Goal: Task Accomplishment & Management: Use online tool/utility

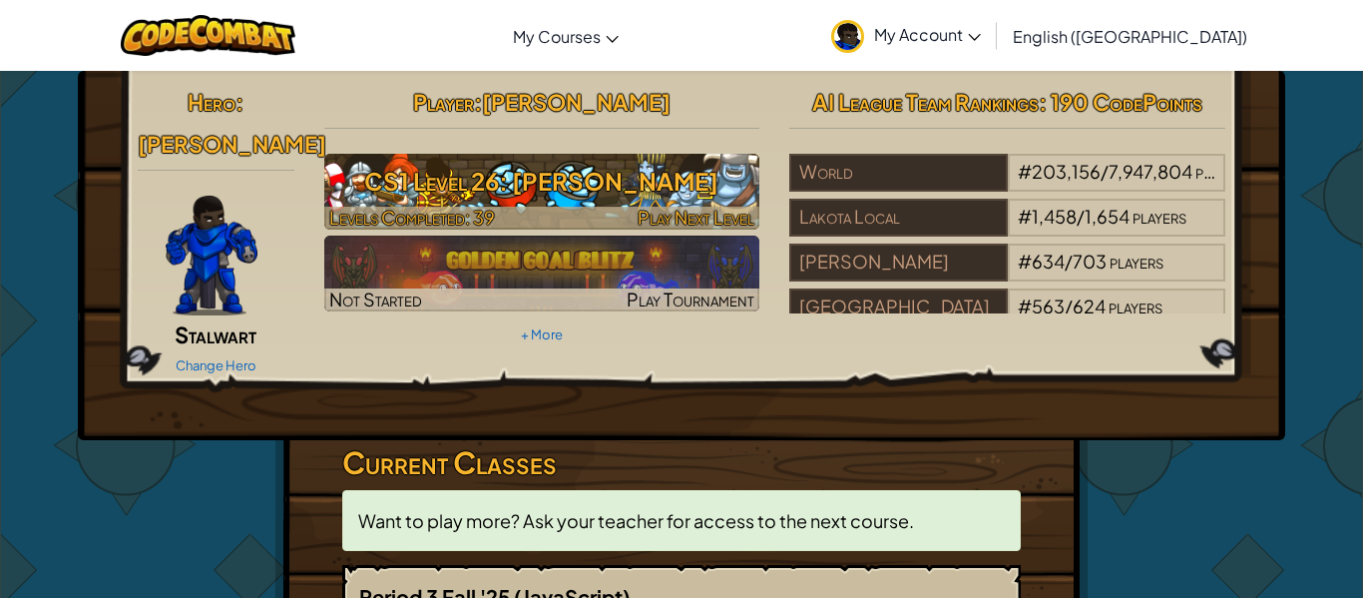
click at [441, 192] on h3 "CS1 Level 26: Wakka Maul" at bounding box center [542, 181] width 436 height 45
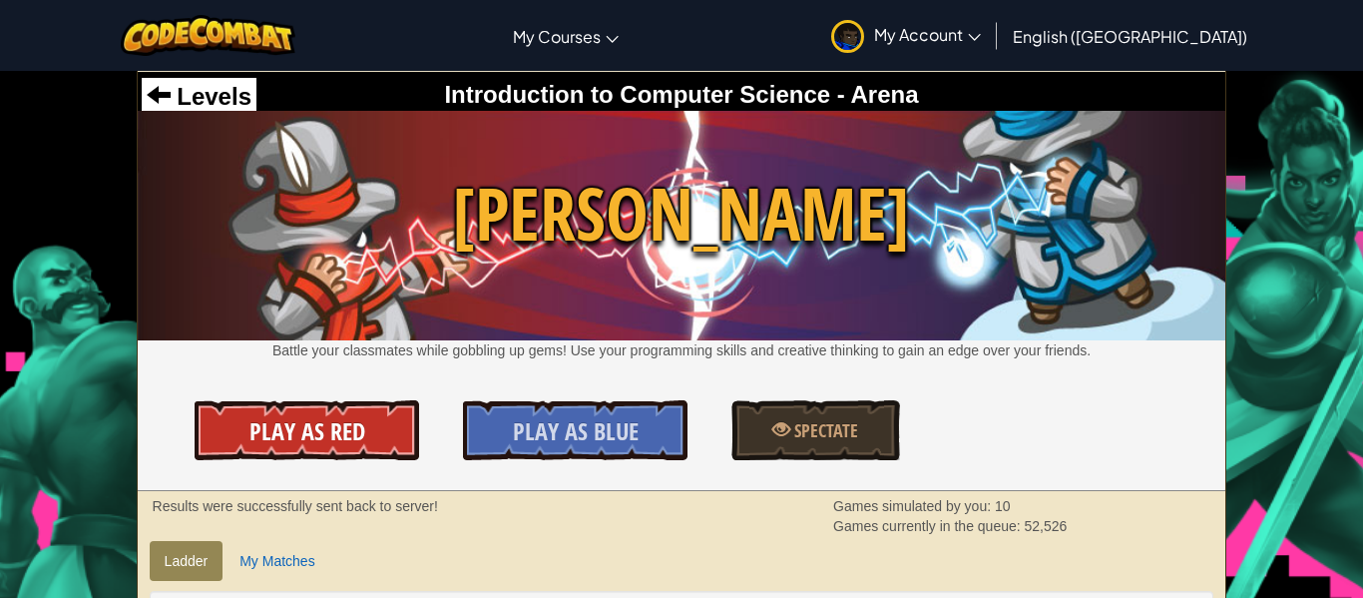
click at [245, 433] on link "Play As Red" at bounding box center [307, 430] width 224 height 60
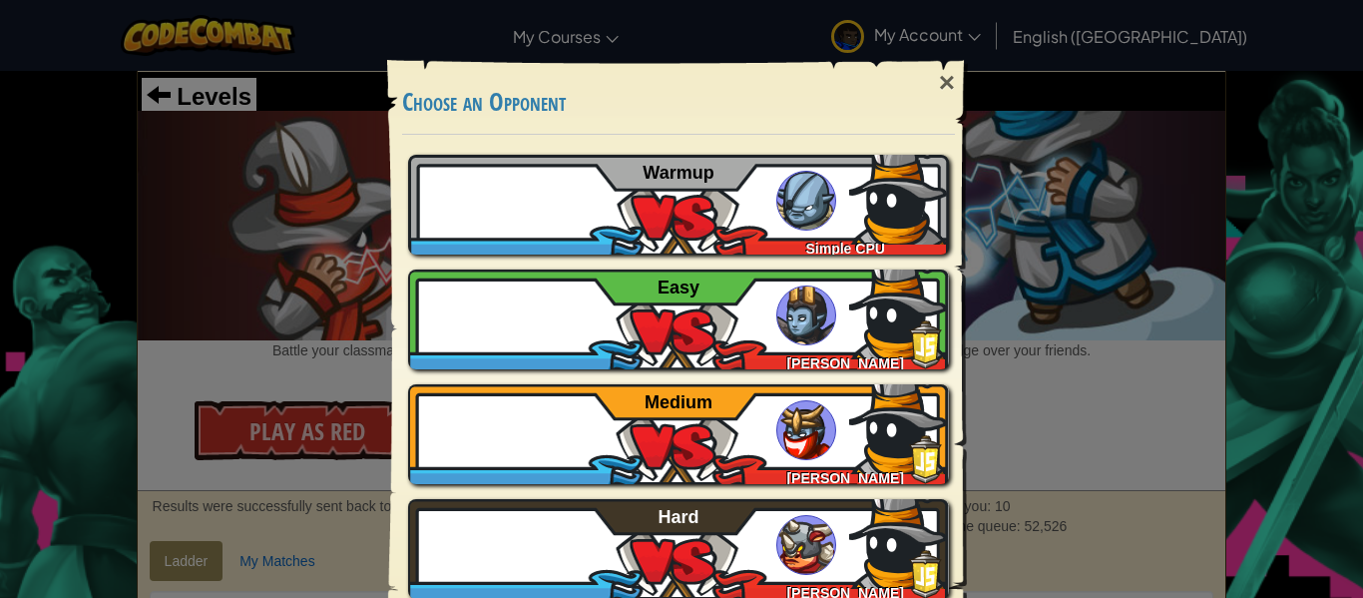
click at [133, 244] on div "× Choose an Opponent Play Tutorial Recommended if you've never played before Sk…" at bounding box center [681, 299] width 1363 height 598
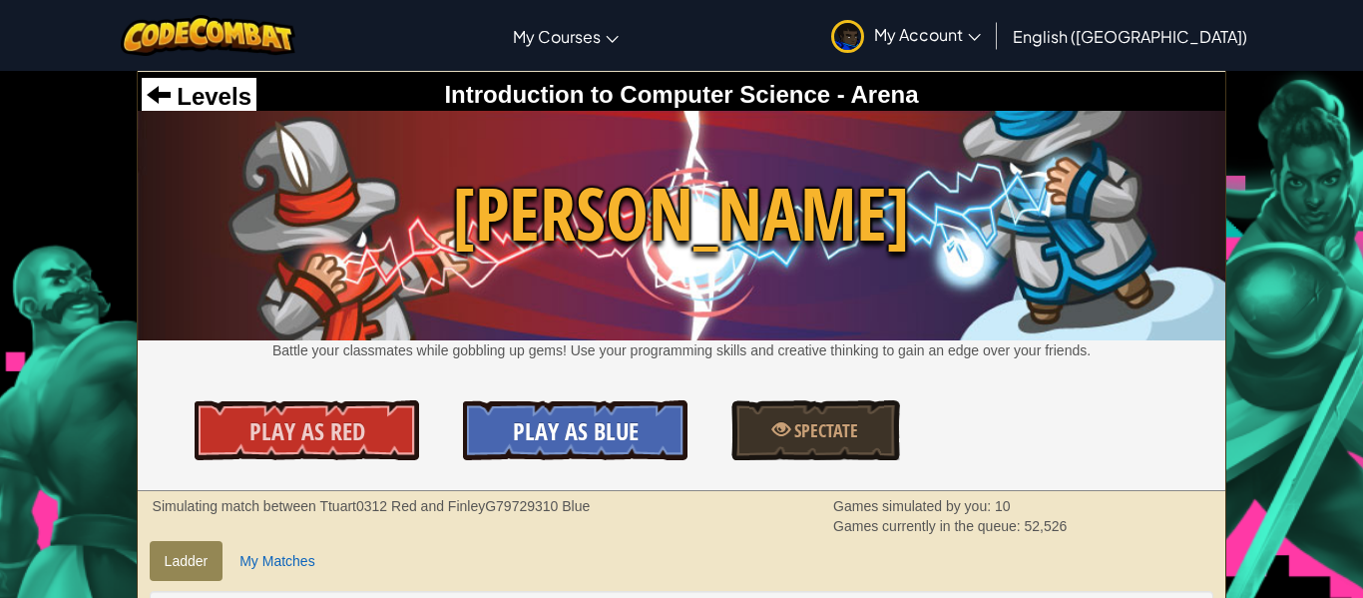
click at [523, 435] on span "Play As Blue" at bounding box center [576, 431] width 126 height 32
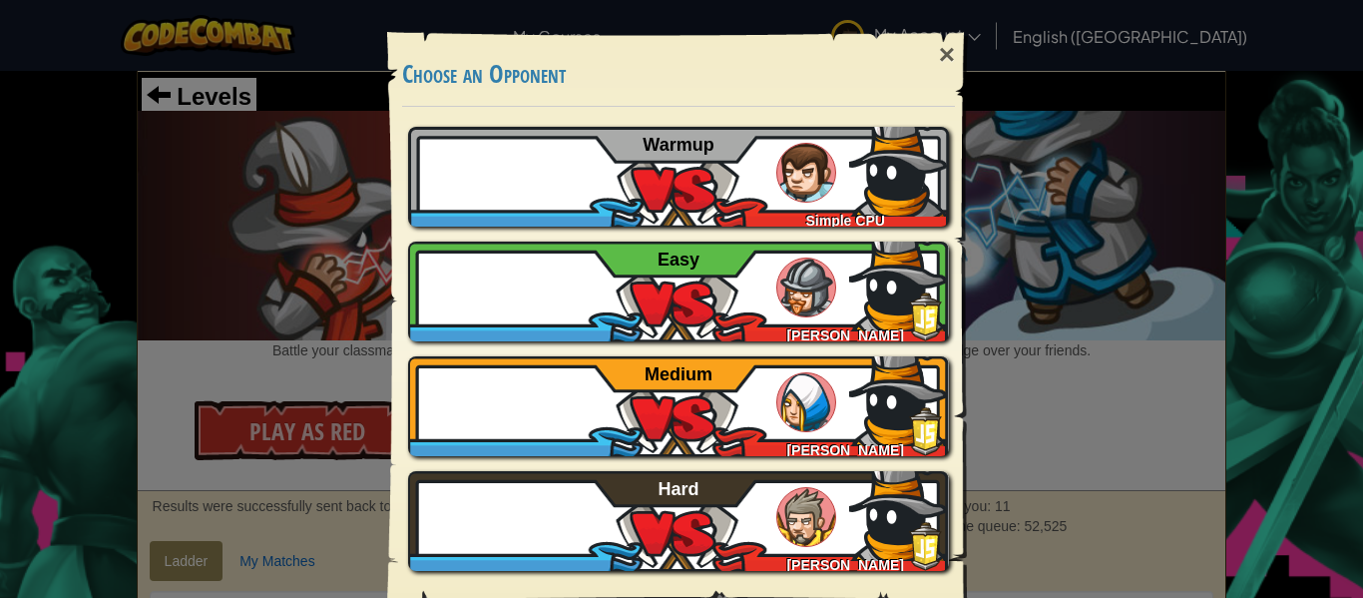
scroll to position [42, 0]
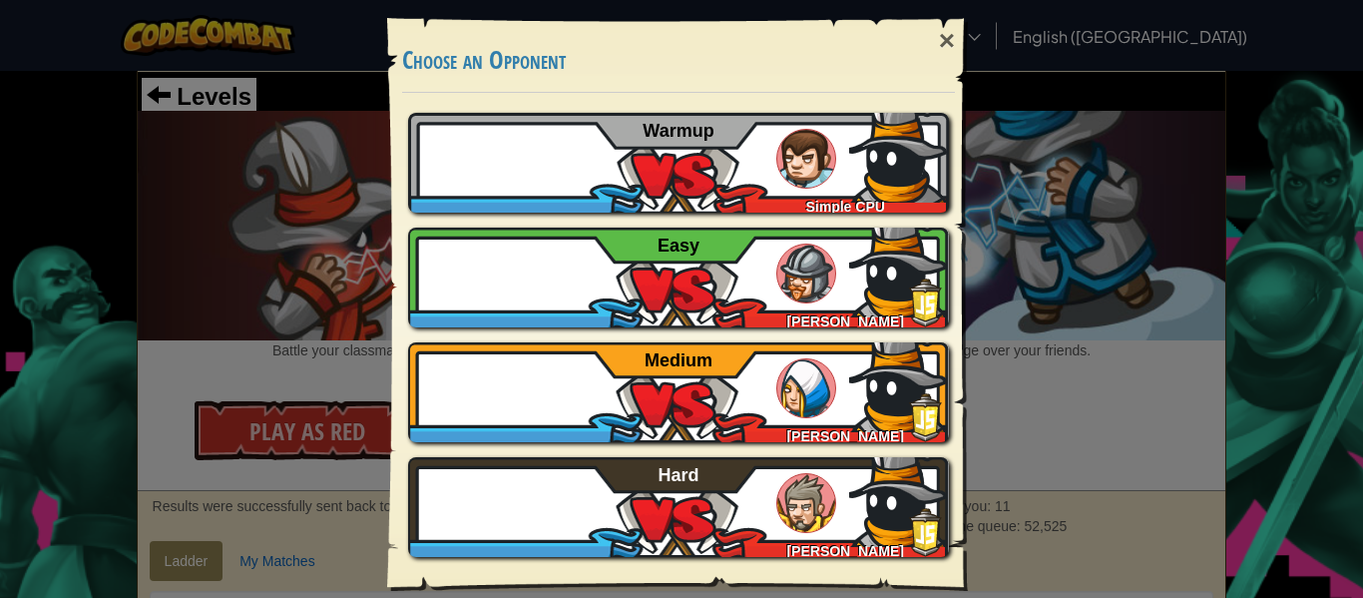
click at [242, 246] on div "× Choose an Opponent Play Tutorial Recommended if you've never played before Sk…" at bounding box center [681, 299] width 1363 height 598
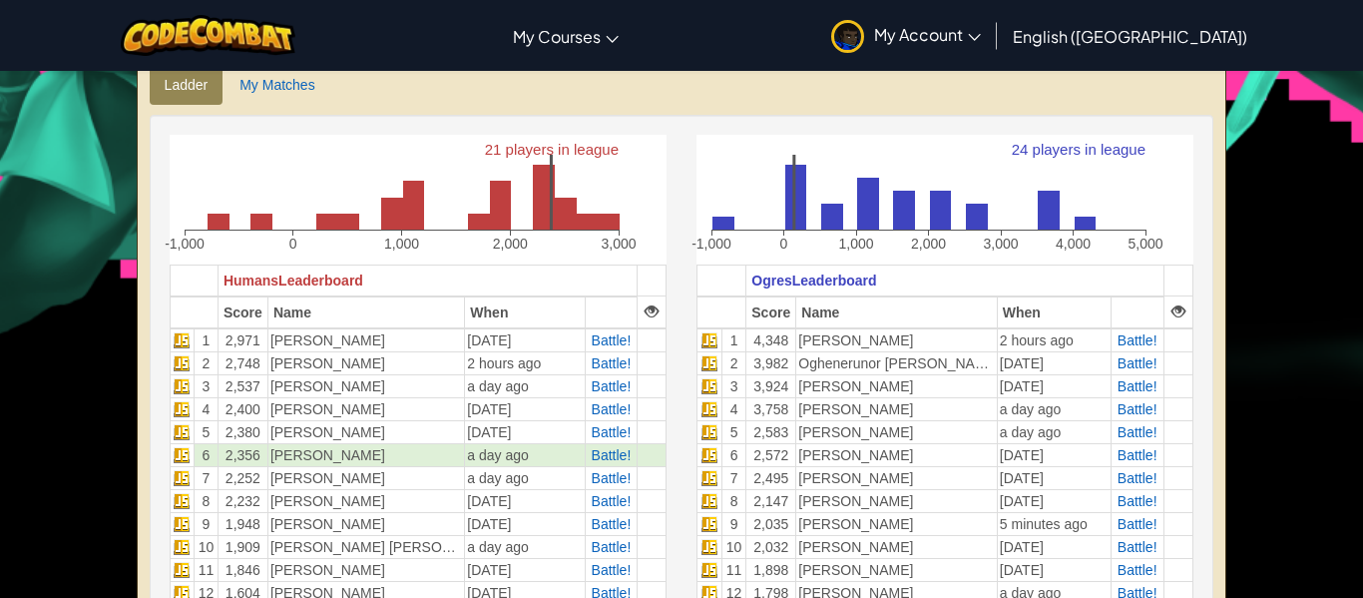
scroll to position [481, 0]
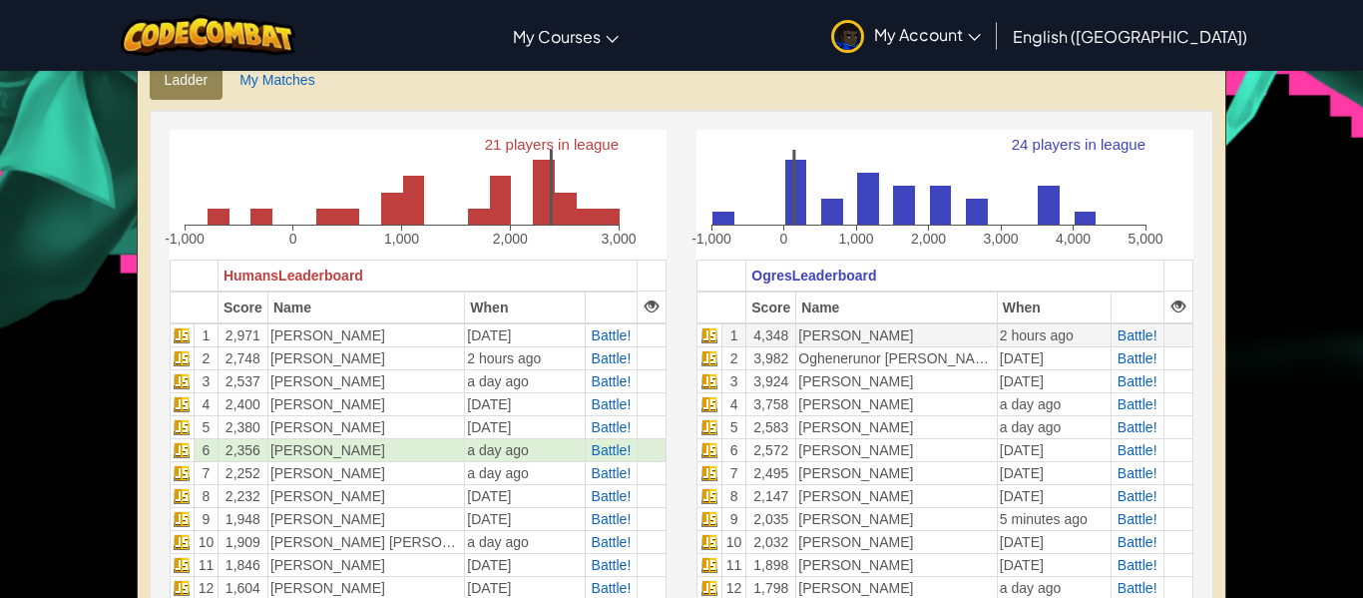
click at [853, 338] on td "[PERSON_NAME]" at bounding box center [897, 335] width 202 height 24
click at [856, 339] on td "[PERSON_NAME]" at bounding box center [897, 335] width 202 height 24
click at [859, 338] on td "[PERSON_NAME]" at bounding box center [897, 335] width 202 height 24
click at [858, 333] on td "[PERSON_NAME]" at bounding box center [897, 335] width 202 height 24
click at [1156, 350] on span "Battle!" at bounding box center [1138, 358] width 40 height 16
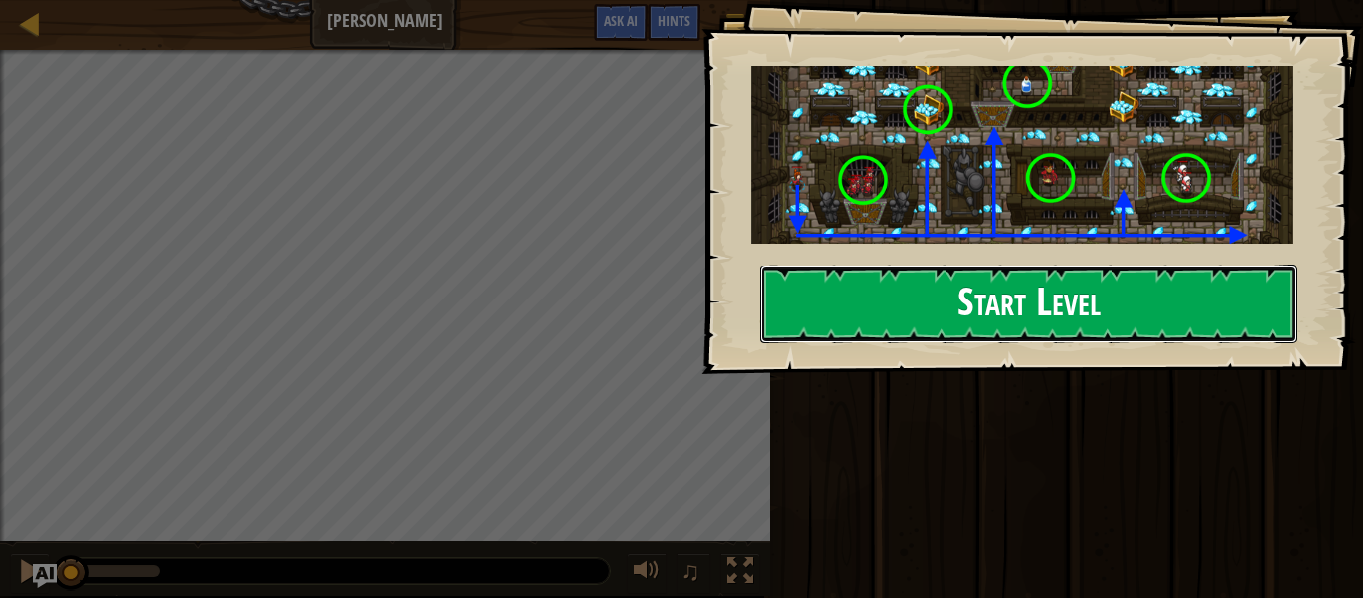
click at [820, 302] on button "Start Level" at bounding box center [1028, 303] width 537 height 79
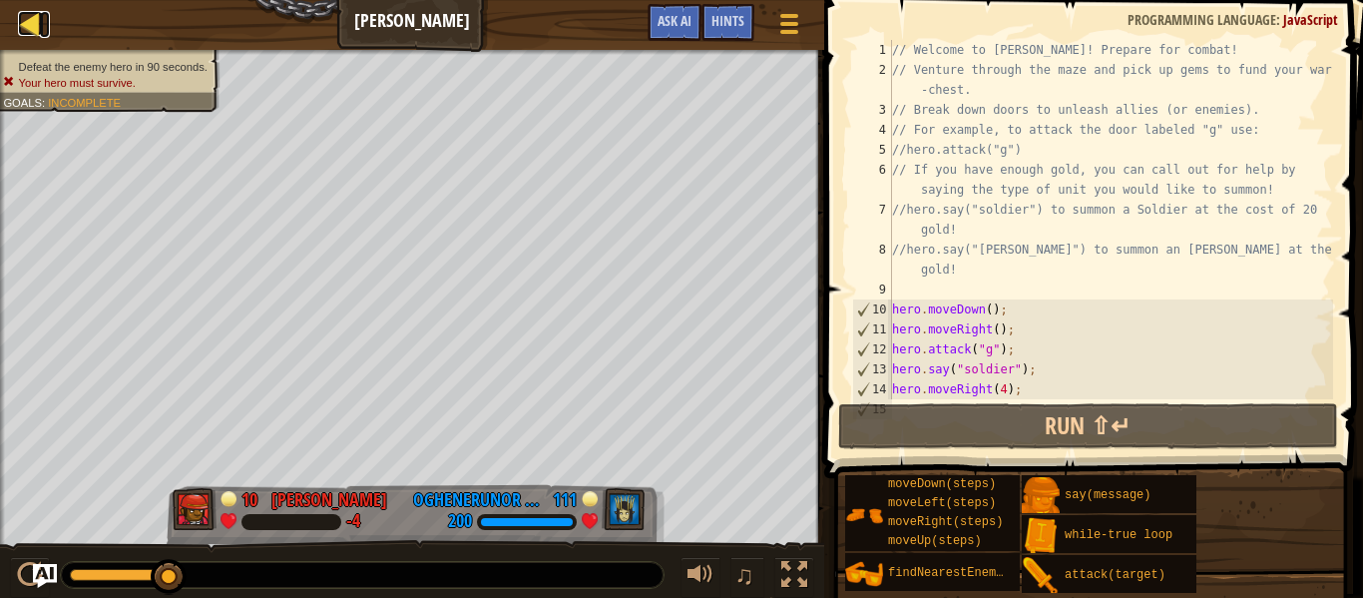
click at [27, 26] on div at bounding box center [30, 23] width 25 height 25
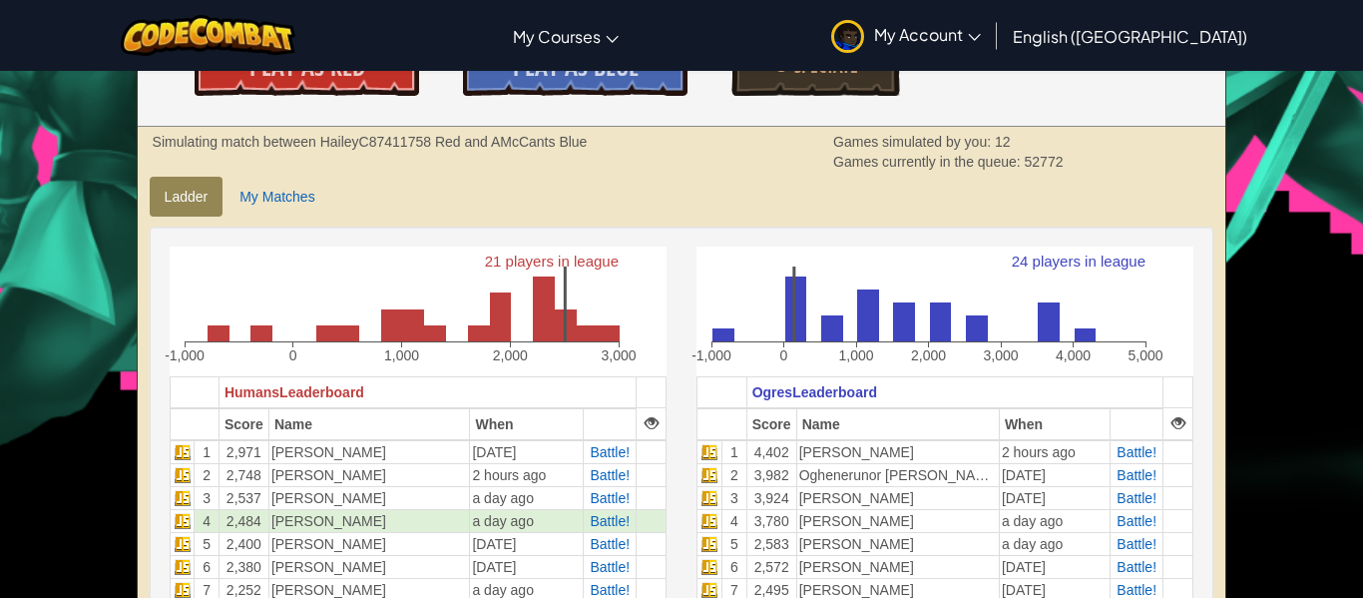
scroll to position [375, 0]
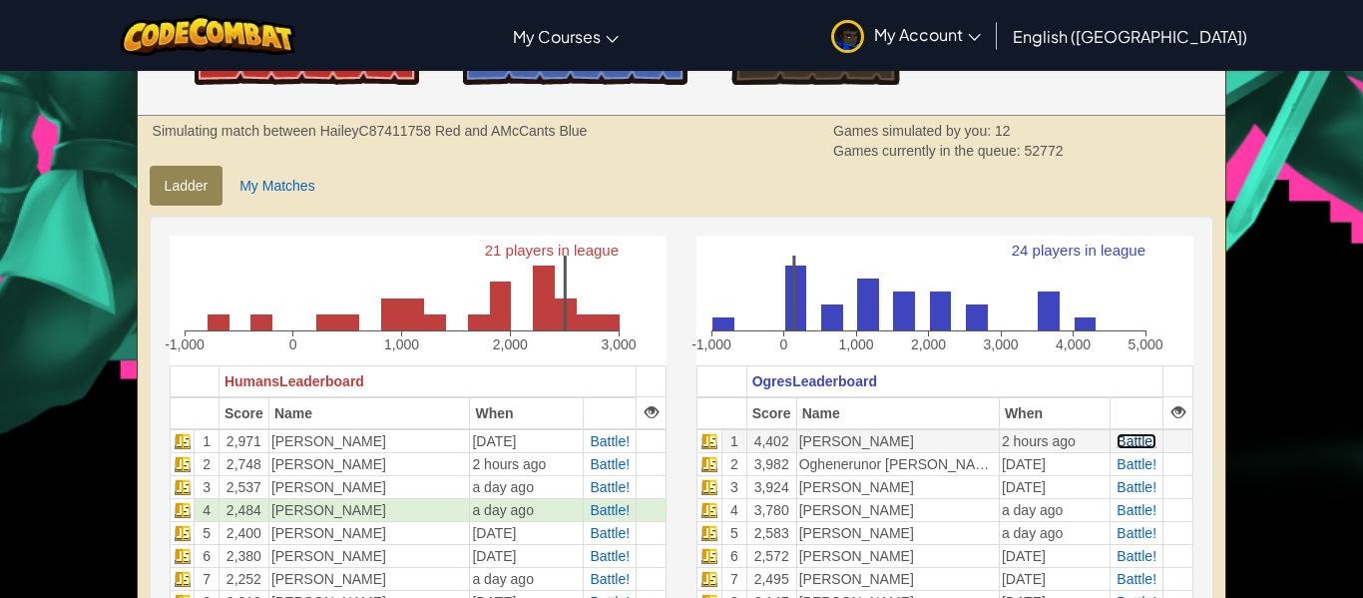
click at [1149, 441] on span "Battle!" at bounding box center [1137, 441] width 40 height 16
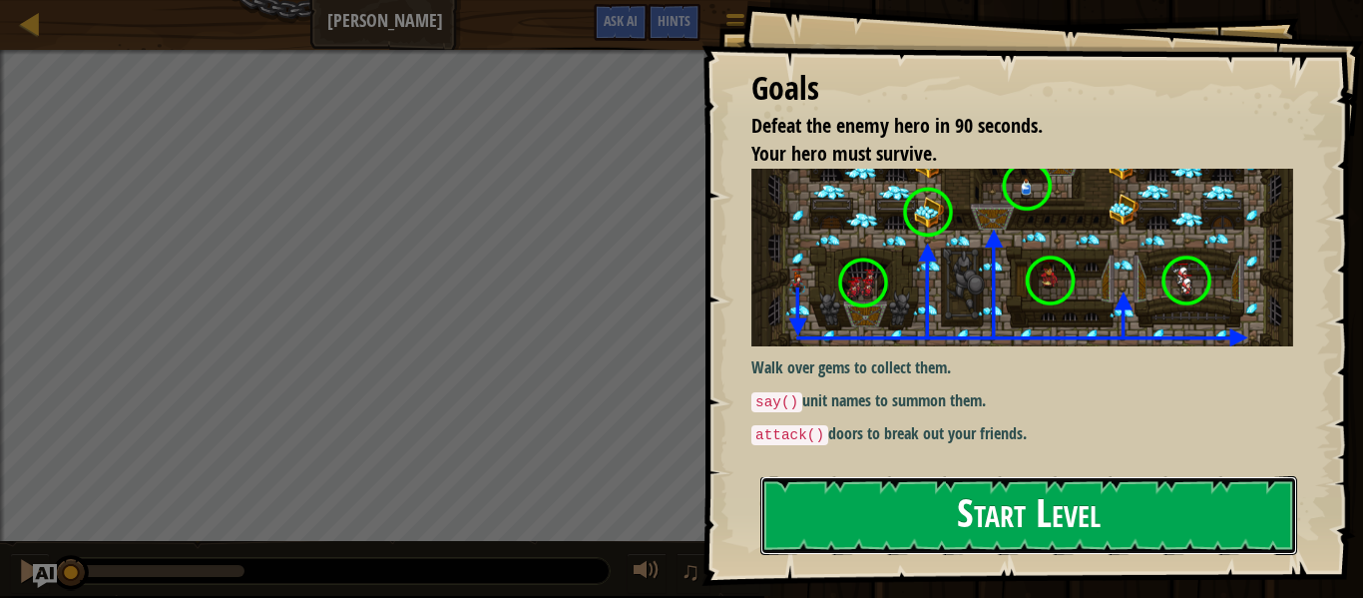
click at [916, 514] on button "Start Level" at bounding box center [1028, 515] width 537 height 79
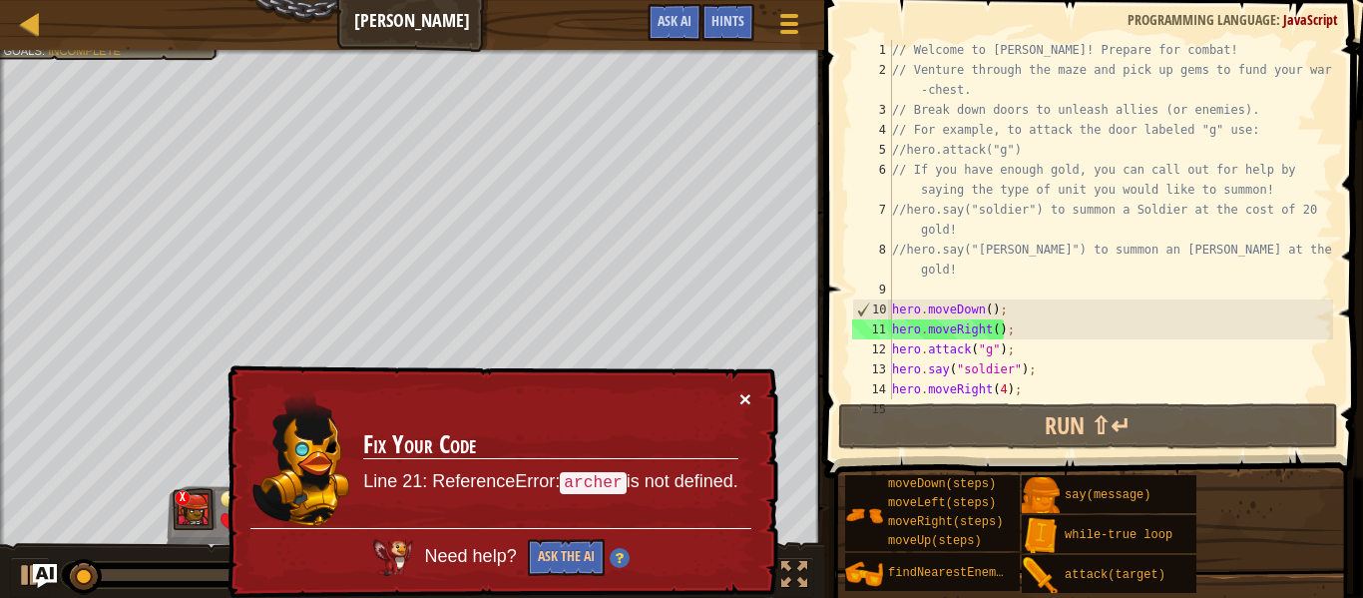
click at [739, 393] on button "×" at bounding box center [745, 398] width 12 height 21
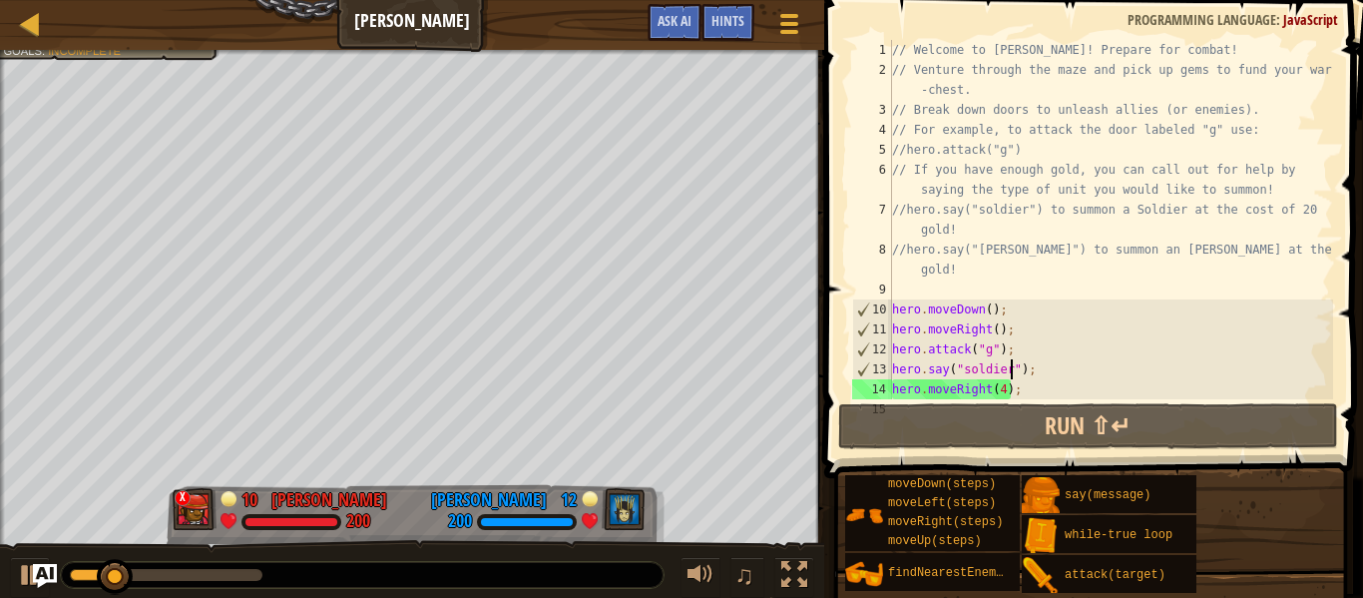
click at [1008, 363] on div "// Welcome to Wakka Maul! Prepare for combat! // Venture through the maze and p…" at bounding box center [1110, 239] width 445 height 399
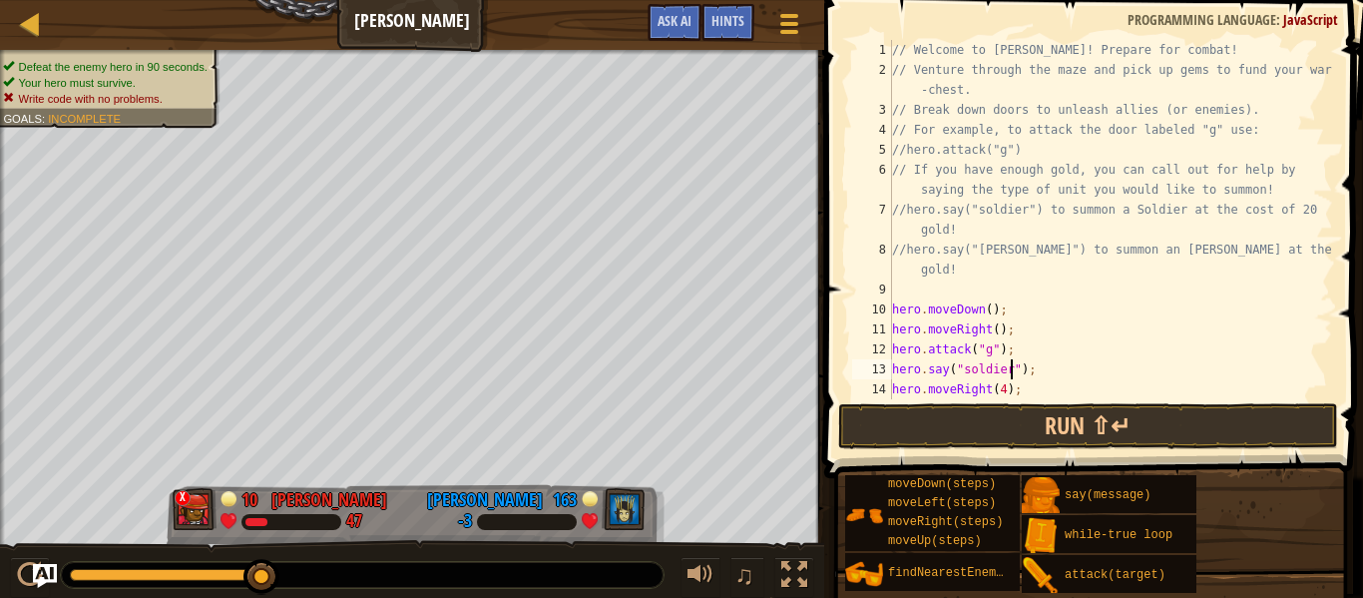
scroll to position [9, 17]
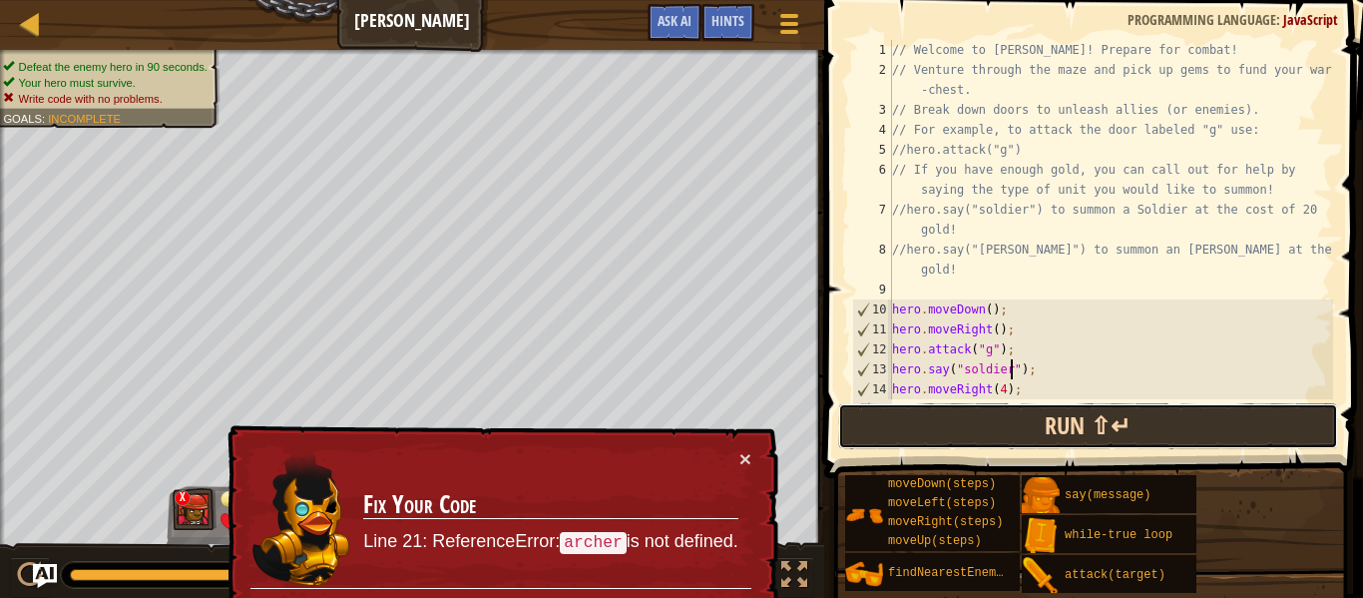
click at [1073, 404] on button "Run ⇧↵" at bounding box center [1088, 426] width 500 height 46
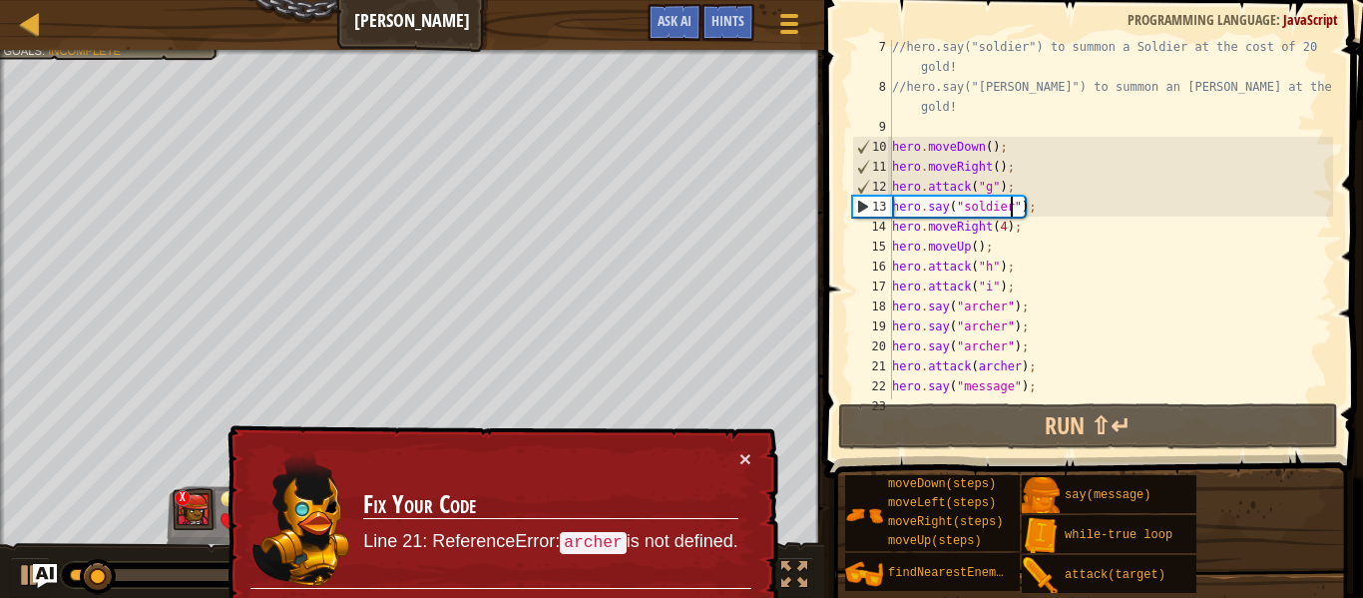
scroll to position [180, 0]
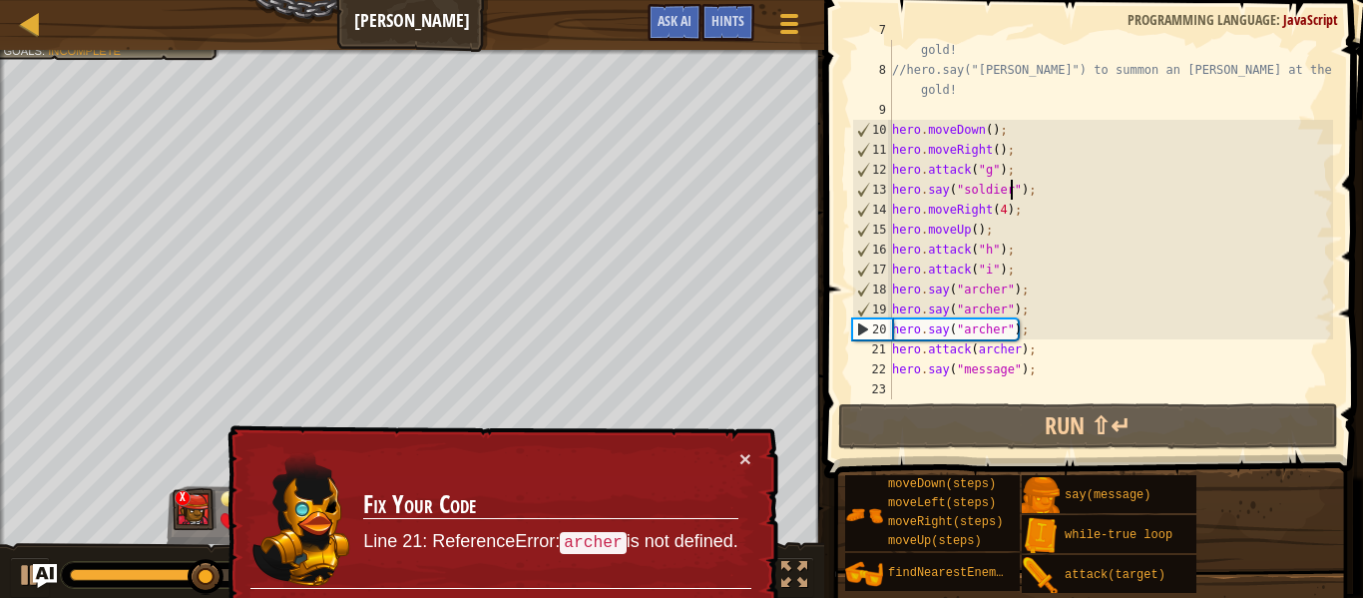
click at [974, 346] on div "//hero.say("soldier") to summon a Soldier at the cost of 20 gold! //hero.say("a…" at bounding box center [1110, 229] width 445 height 419
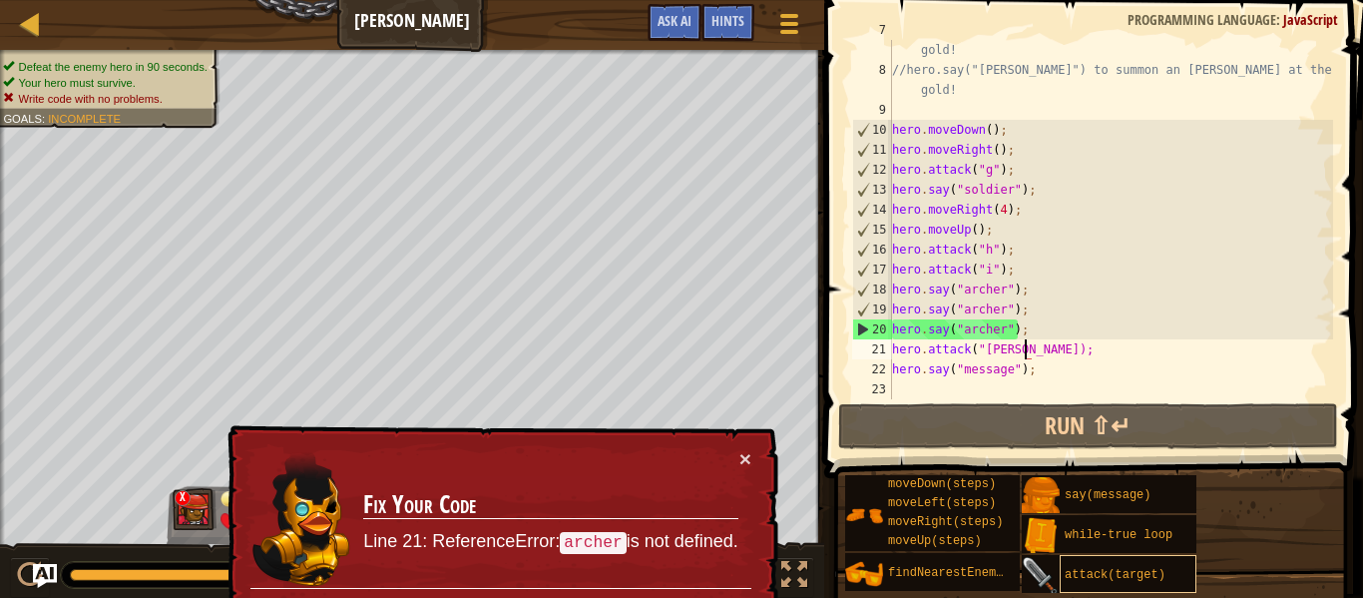
scroll to position [9, 20]
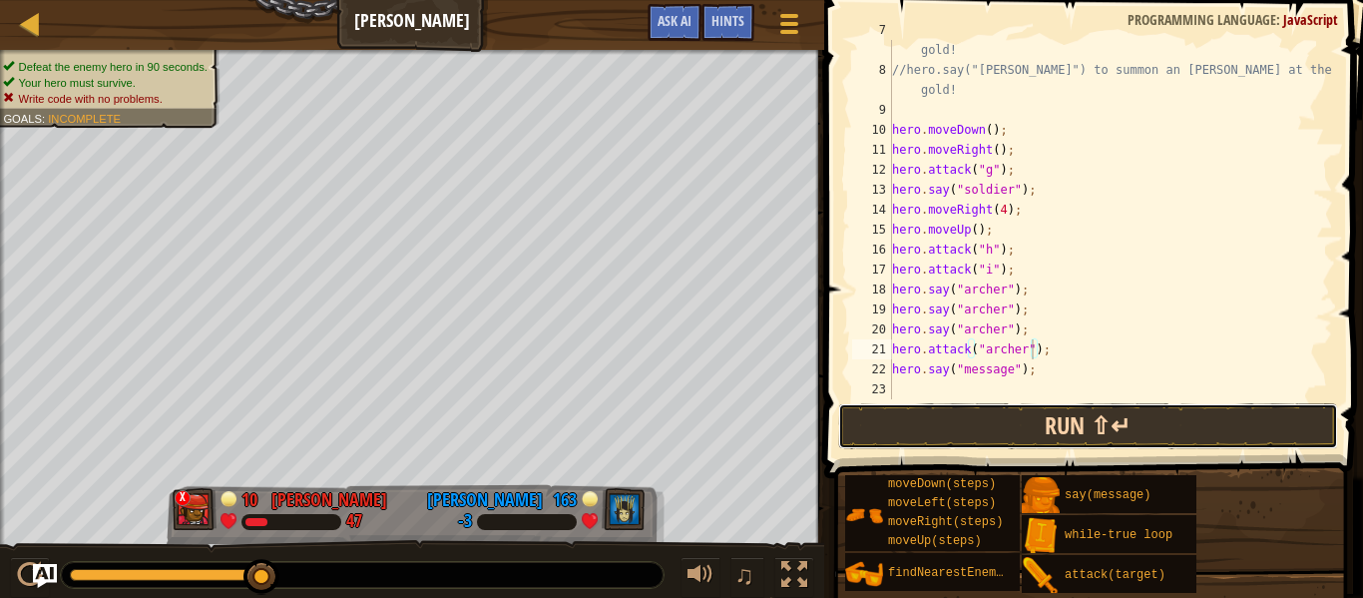
click at [1028, 437] on button "Run ⇧↵" at bounding box center [1088, 426] width 500 height 46
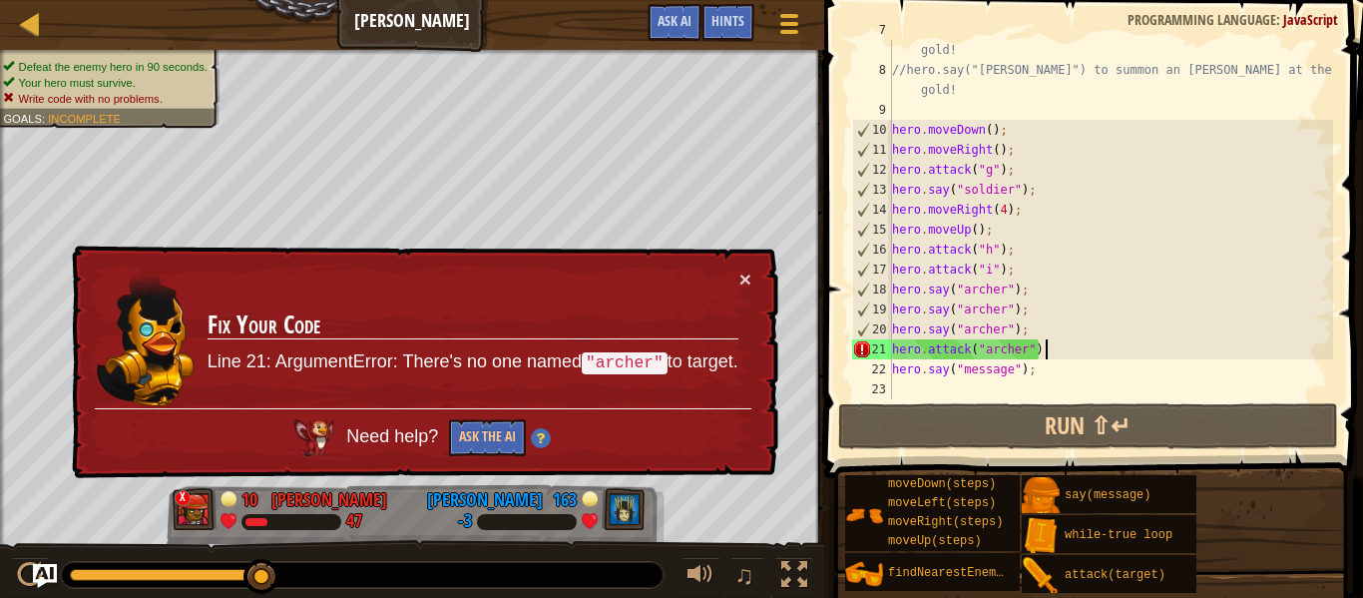
click at [1064, 344] on div "//hero.say("soldier") to summon a Soldier at the cost of 20 gold! //hero.say("a…" at bounding box center [1110, 229] width 445 height 419
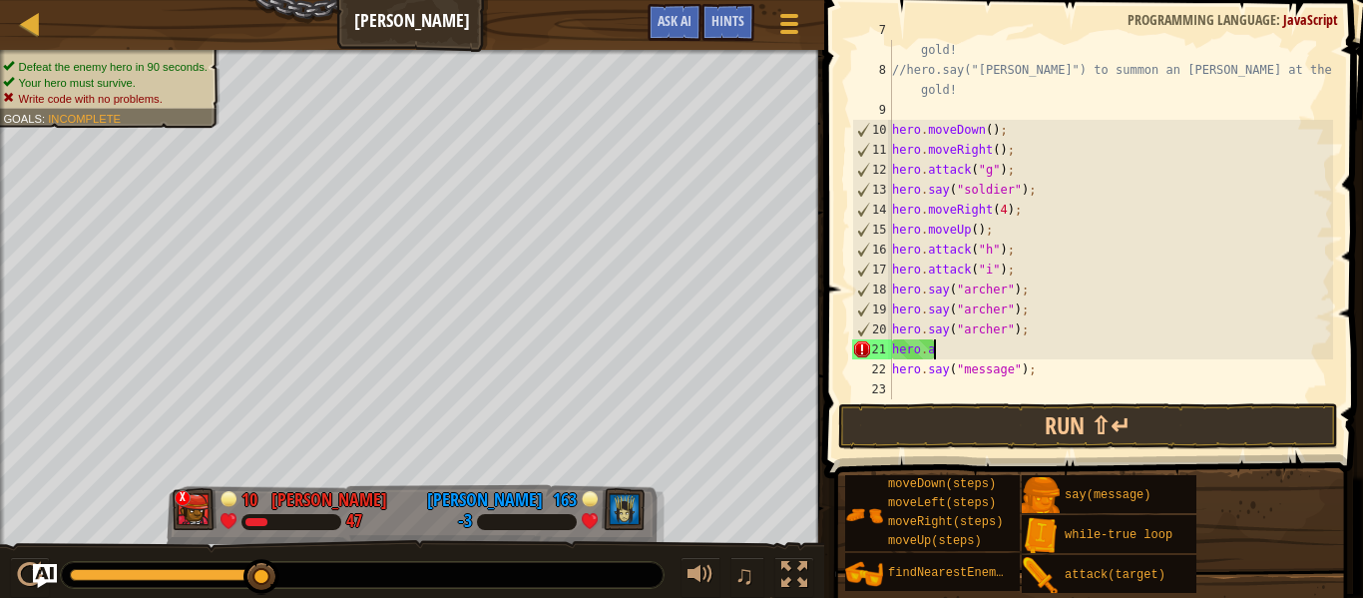
scroll to position [9, 1]
type textarea "h"
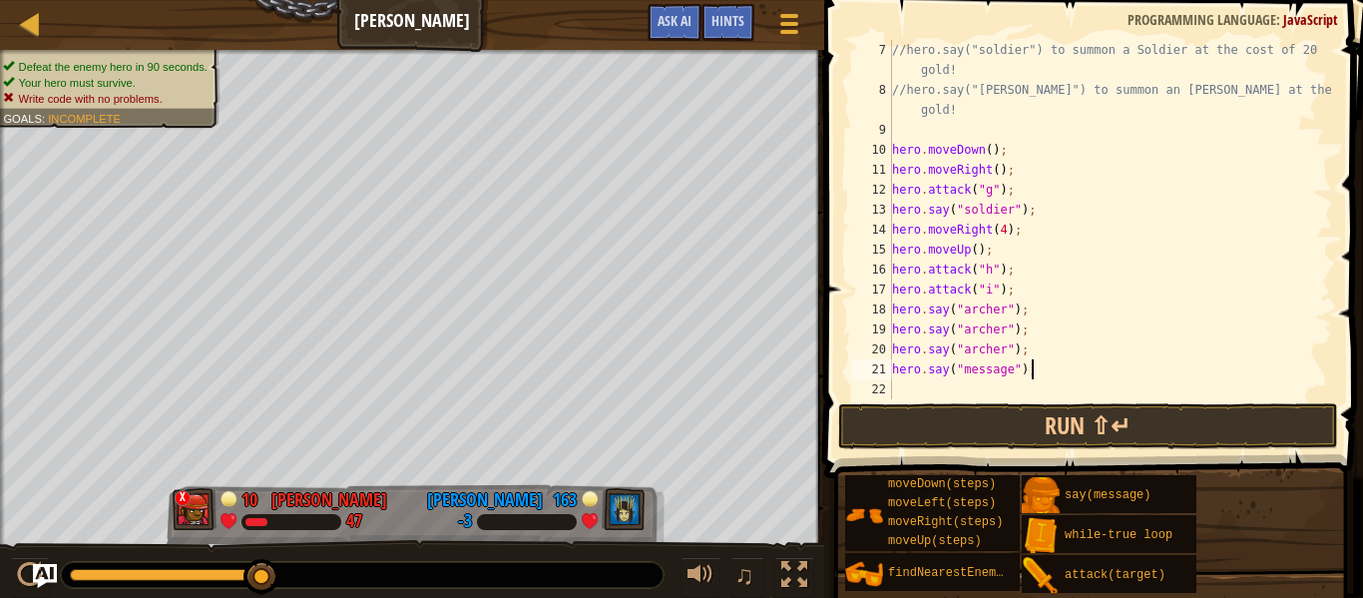
click at [1064, 363] on div "//hero.say("soldier") to summon a Soldier at the cost of 20 gold! //hero.say("a…" at bounding box center [1110, 249] width 445 height 419
type textarea "hero.say("message");"
type textarea "h"
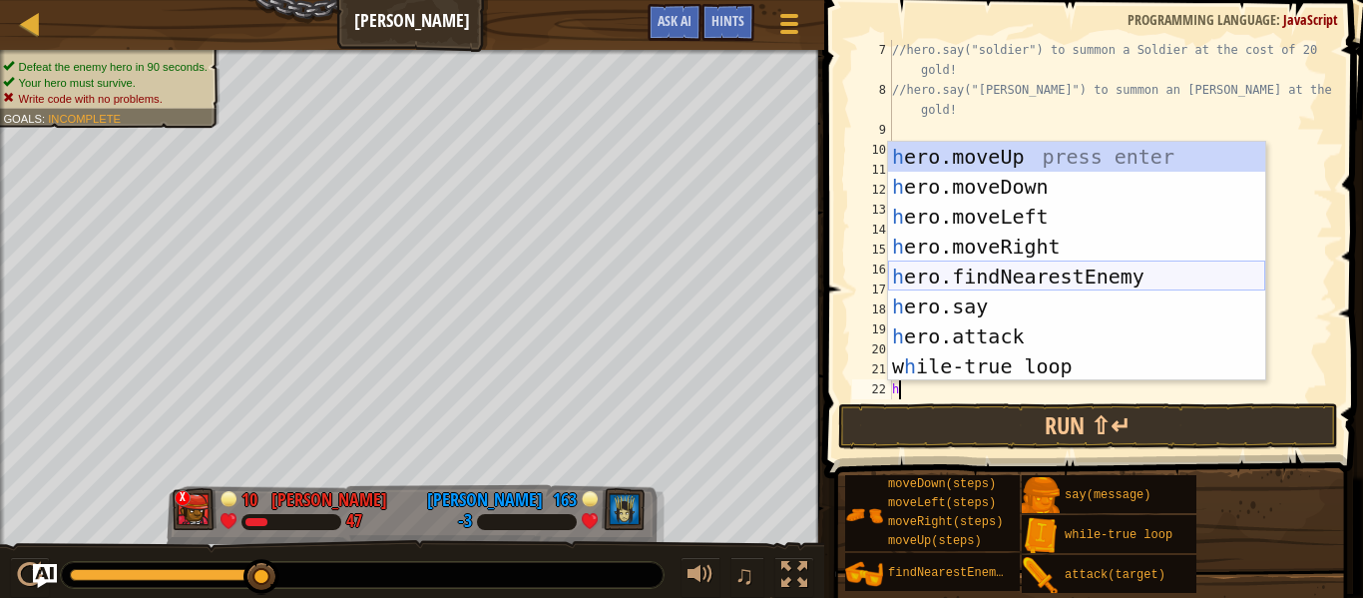
click at [924, 271] on div "h ero.moveUp press enter h ero.moveDown press enter h ero.moveLeft press enter …" at bounding box center [1076, 291] width 377 height 299
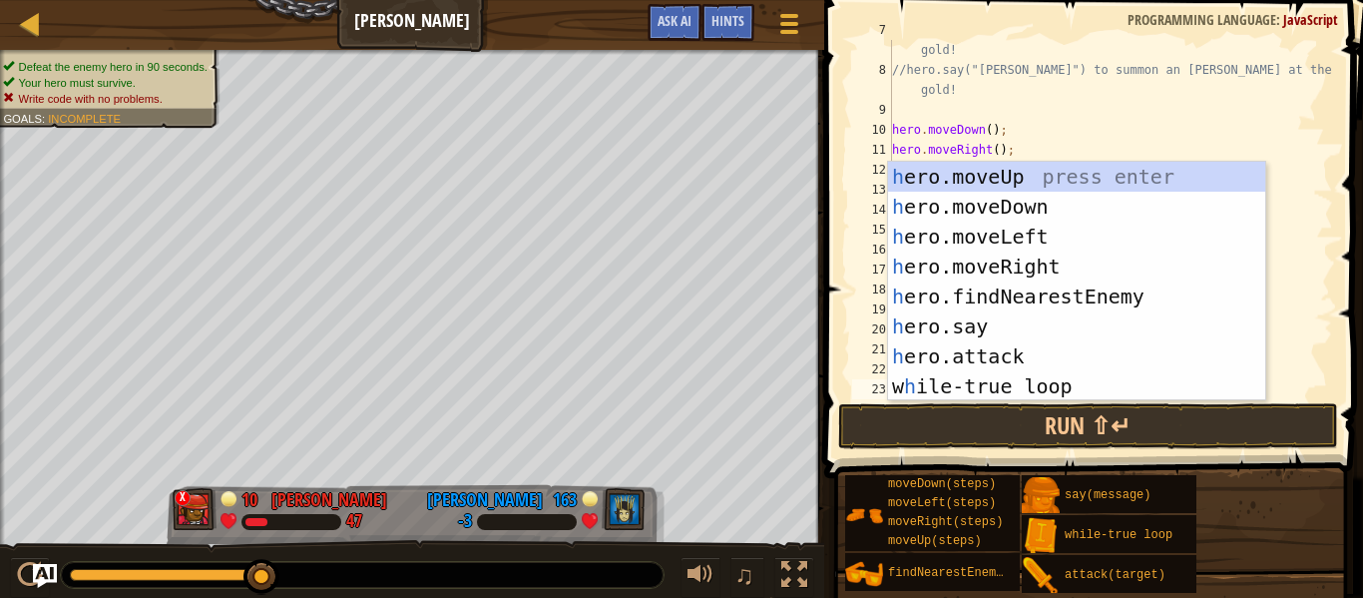
scroll to position [180, 0]
click at [983, 361] on div "h ero.moveUp press enter h ero.moveDown press enter h ero.moveLeft press enter …" at bounding box center [1076, 311] width 377 height 299
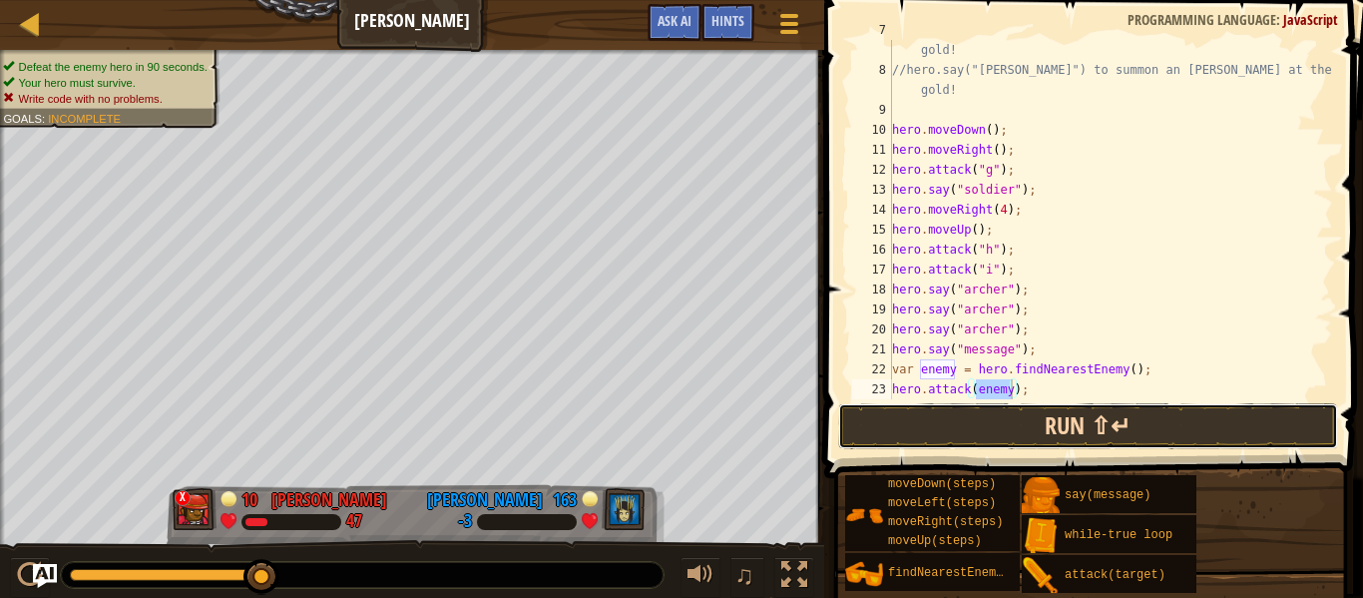
click at [1032, 416] on button "Run ⇧↵" at bounding box center [1088, 426] width 500 height 46
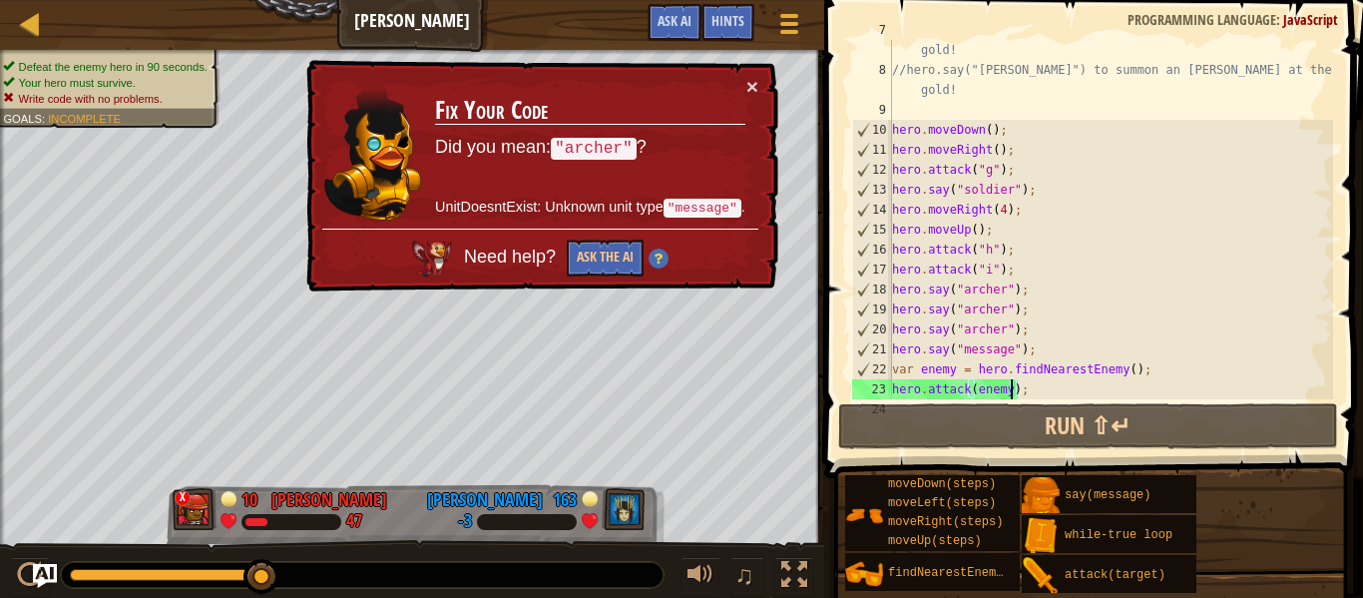
click at [1041, 384] on div "//hero.say("soldier") to summon a Soldier at the cost of 20 gold! //hero.say("a…" at bounding box center [1110, 229] width 445 height 419
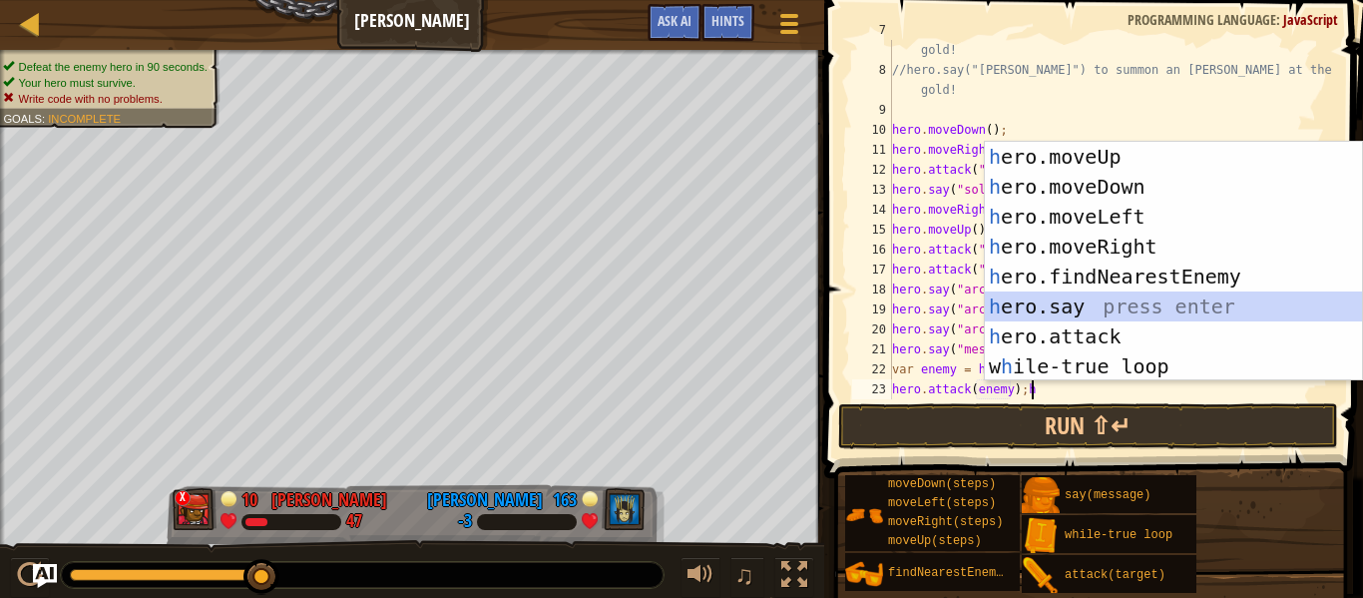
click at [1069, 302] on div "h ero.moveUp press enter h ero.moveDown press enter h ero.moveLeft press enter …" at bounding box center [1173, 291] width 377 height 299
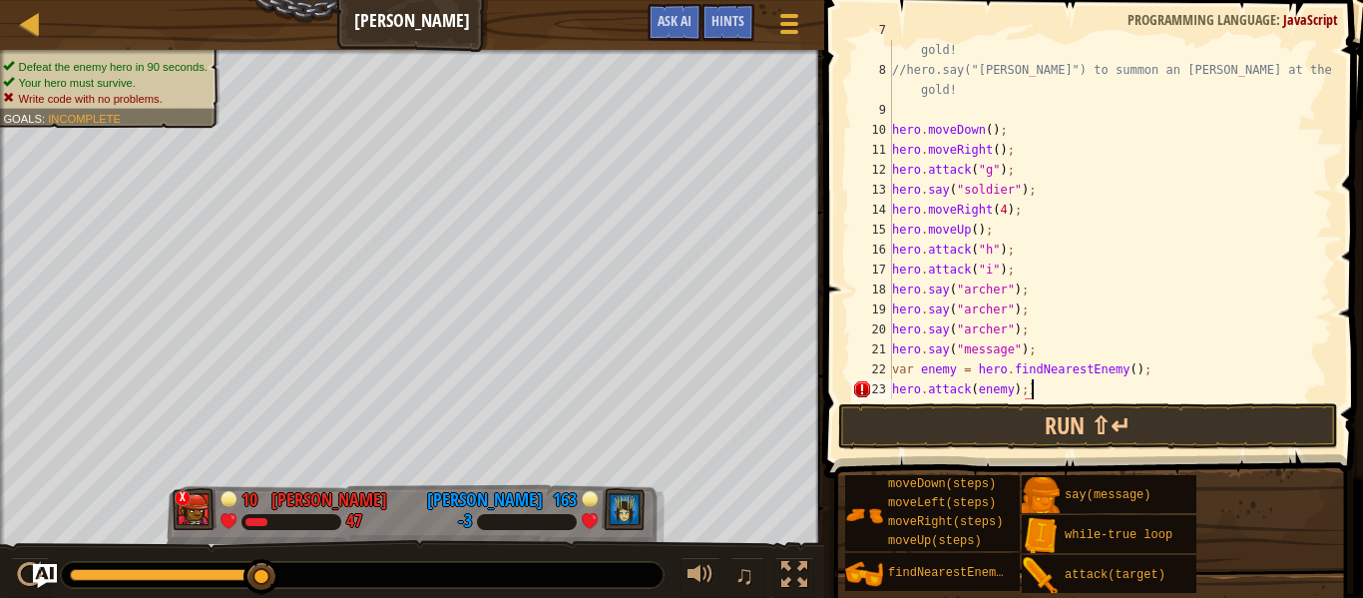
type textarea "hero.attack(enemy);"
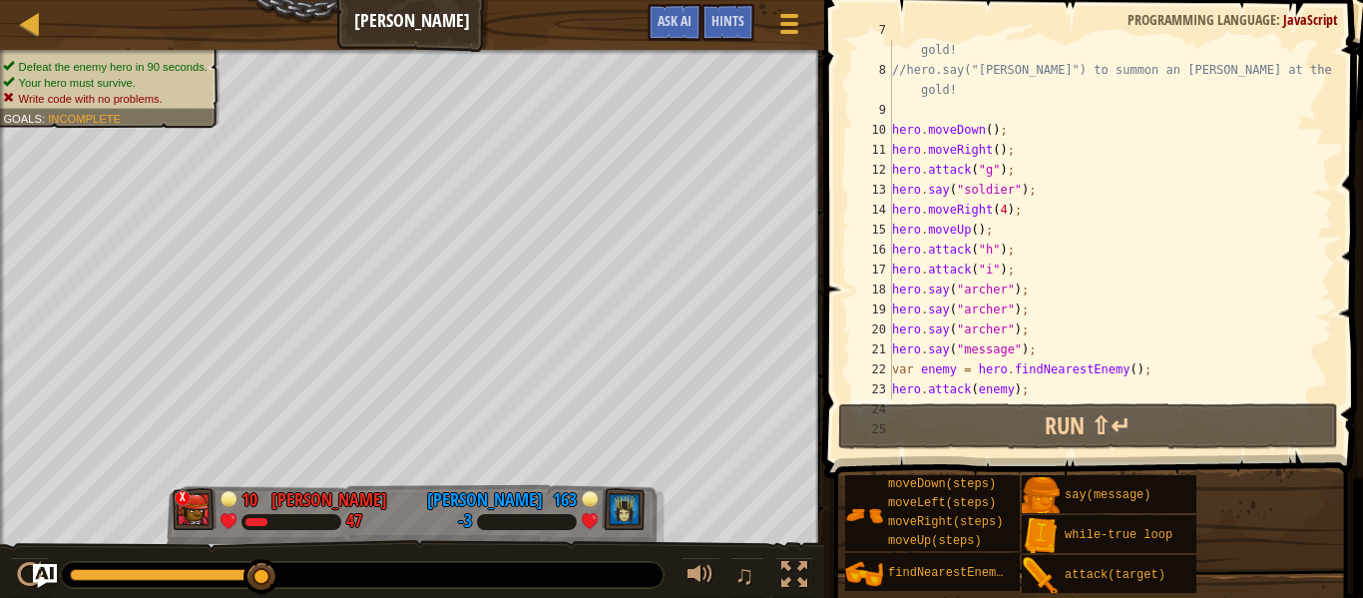
scroll to position [220, 0]
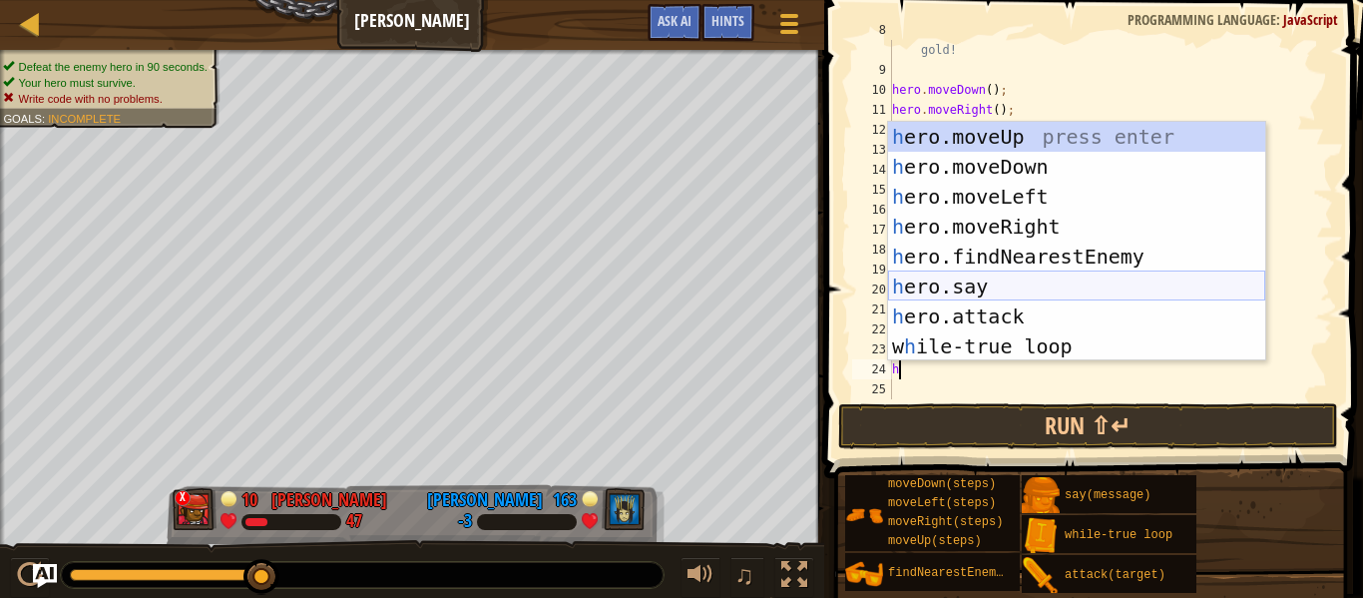
click at [982, 289] on div "h ero.moveUp press enter h ero.moveDown press enter h ero.moveLeft press enter …" at bounding box center [1076, 271] width 377 height 299
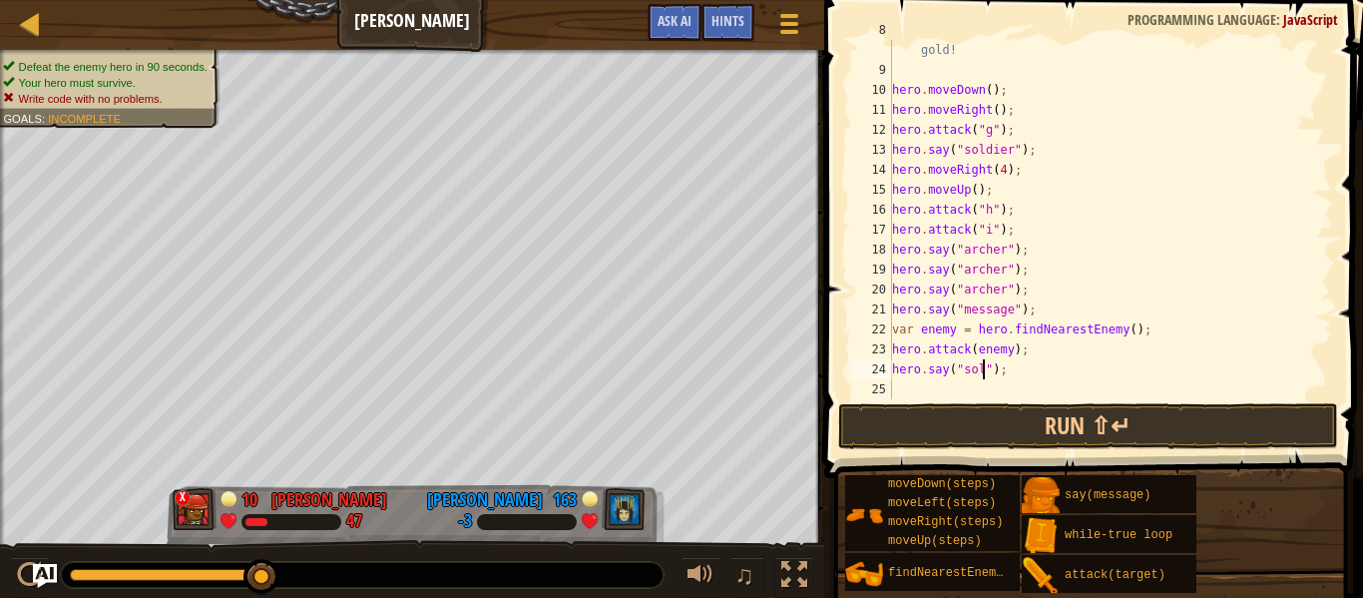
scroll to position [9, 14]
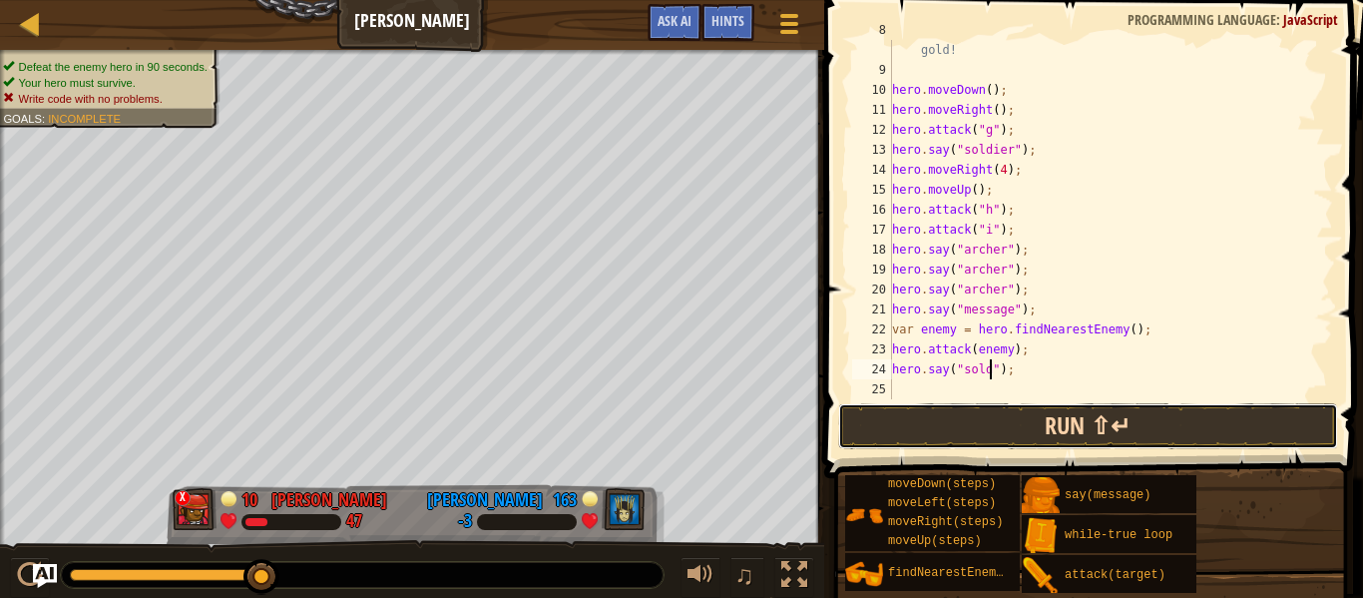
click at [1182, 434] on button "Run ⇧↵" at bounding box center [1088, 426] width 500 height 46
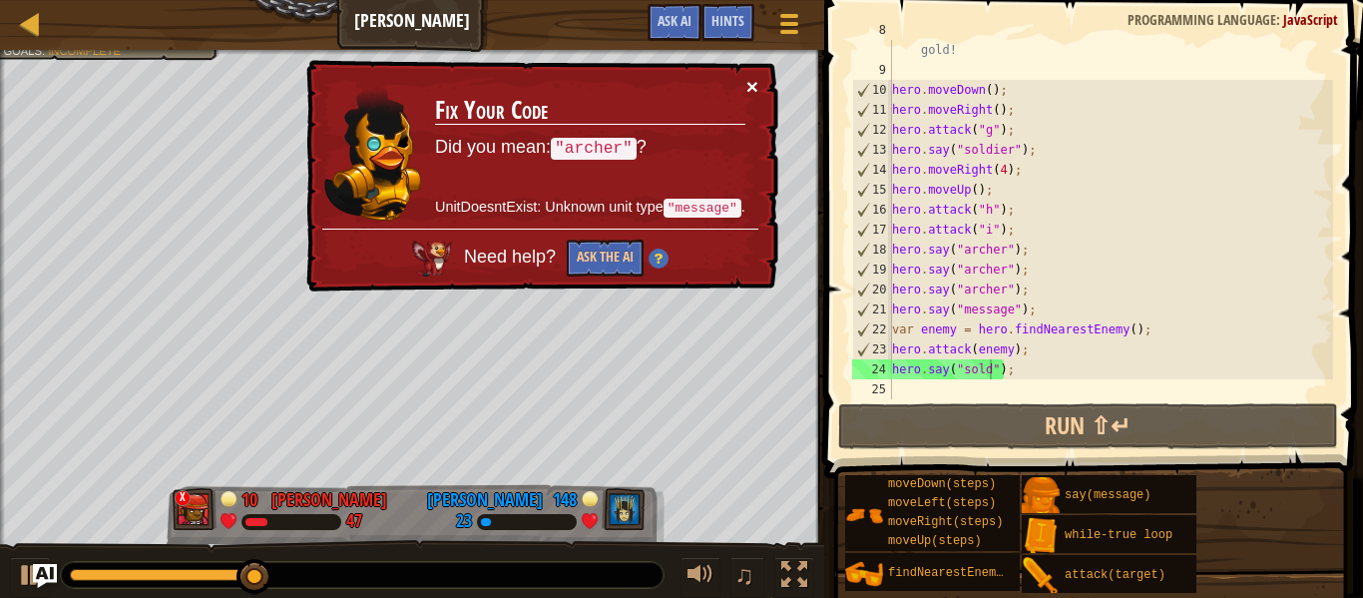
click at [750, 78] on button "×" at bounding box center [752, 86] width 12 height 21
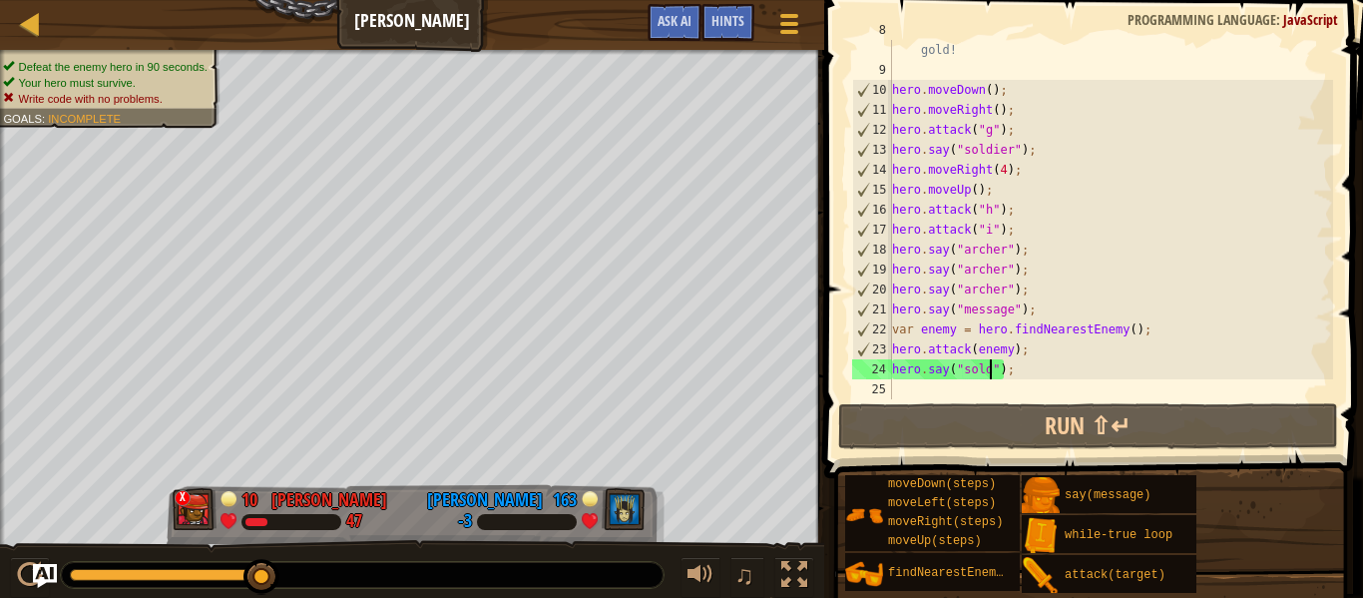
click at [984, 186] on div "//hero.say("archer") to summon an Archer at the cost of 25 gold! hero . moveDow…" at bounding box center [1110, 229] width 445 height 419
click at [996, 189] on div "//hero.say("archer") to summon an Archer at the cost of 25 gold! hero . moveDow…" at bounding box center [1110, 229] width 445 height 419
click at [974, 186] on div "//hero.say("archer") to summon an Archer at the cost of 25 gold! hero . moveDow…" at bounding box center [1110, 229] width 445 height 419
drag, startPoint x: 1029, startPoint y: 293, endPoint x: 888, endPoint y: 296, distance: 140.7
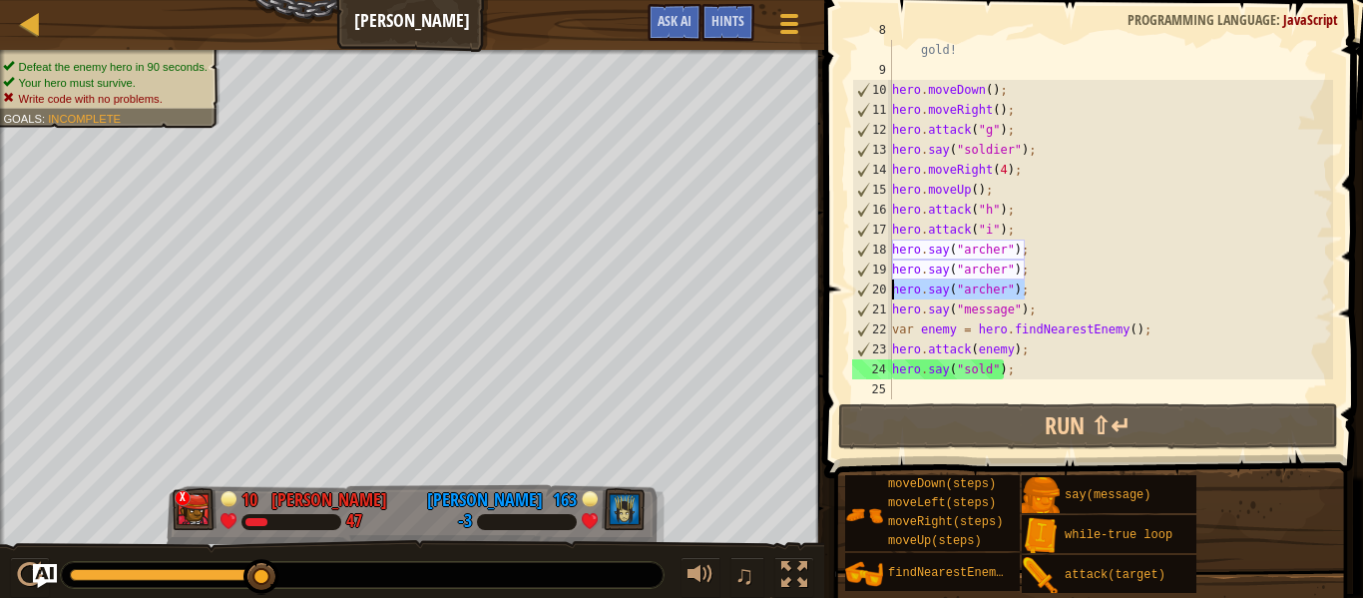
click at [888, 296] on div "hero.moveUp(); 8 9 10 11 12 13 14 15 16 17 18 19 20 21 22 23 24 25 //hero.say("…" at bounding box center [1090, 219] width 485 height 359
type textarea "hero.say("archer");"
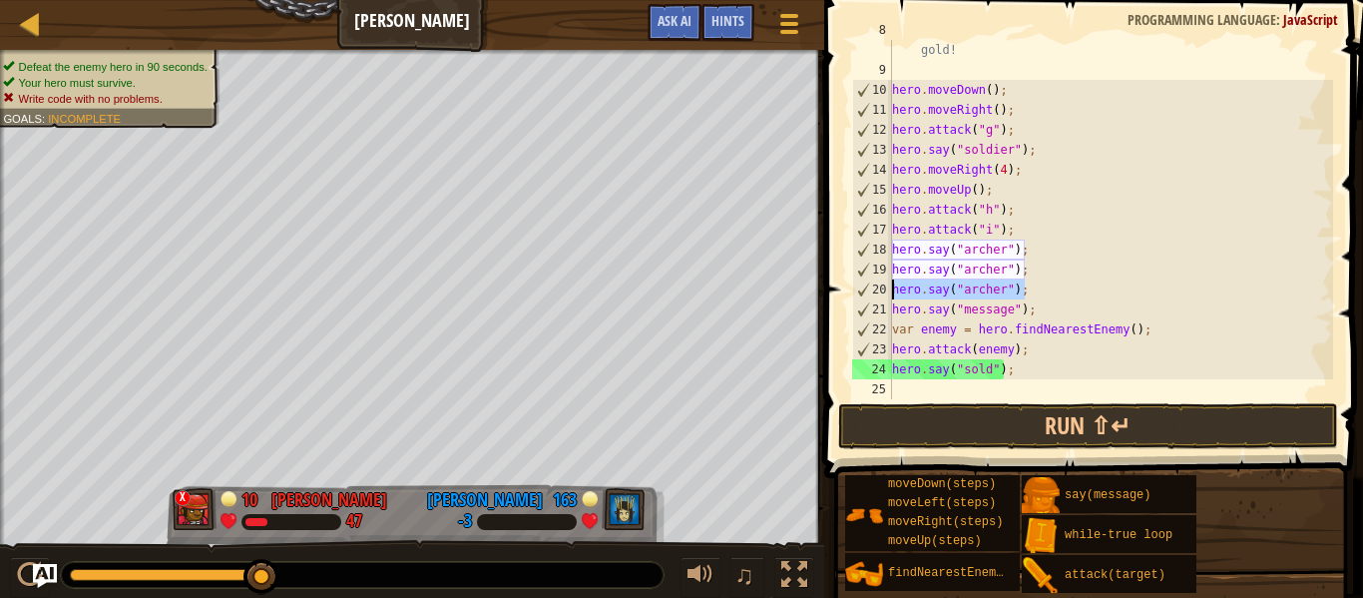
scroll to position [9, 0]
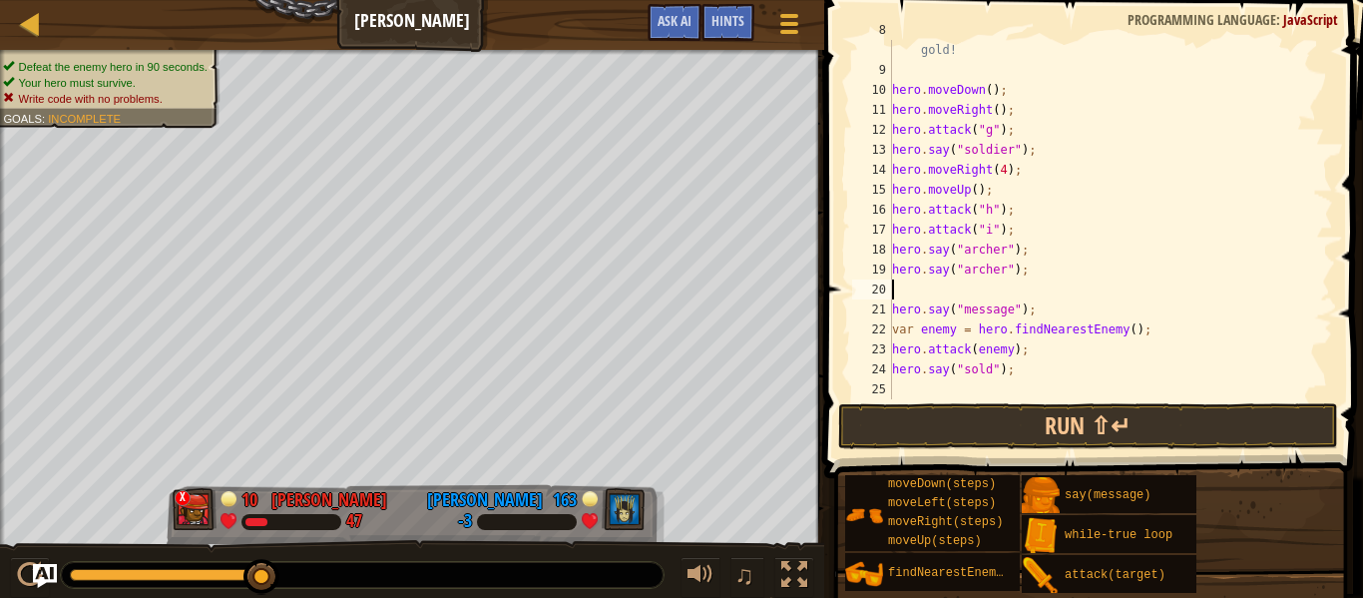
type textarea "h"
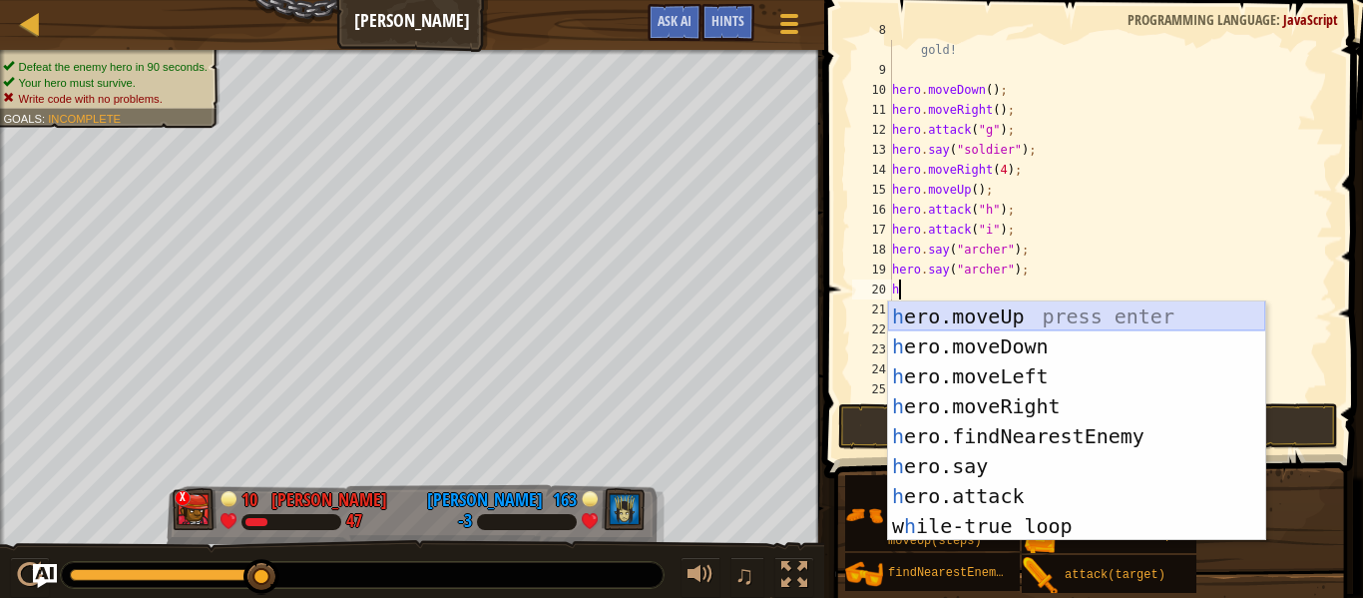
click at [950, 318] on div "h ero.moveUp press enter h ero.moveDown press enter h ero.moveLeft press enter …" at bounding box center [1076, 450] width 377 height 299
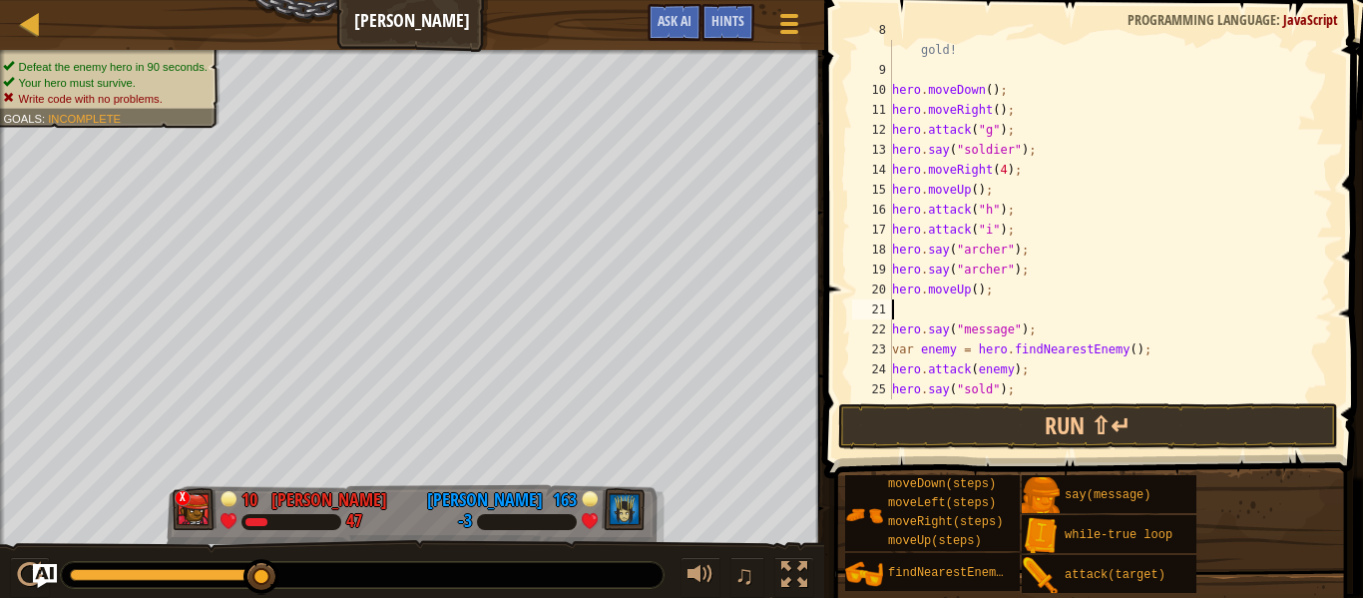
click at [975, 287] on div "//hero.say("archer") to summon an Archer at the cost of 25 gold! hero . moveDow…" at bounding box center [1110, 229] width 445 height 419
type textarea "hero.moveUp(6);"
click at [937, 315] on div "//hero.say("archer") to summon an Archer at the cost of 25 gold! hero . moveDow…" at bounding box center [1110, 229] width 445 height 419
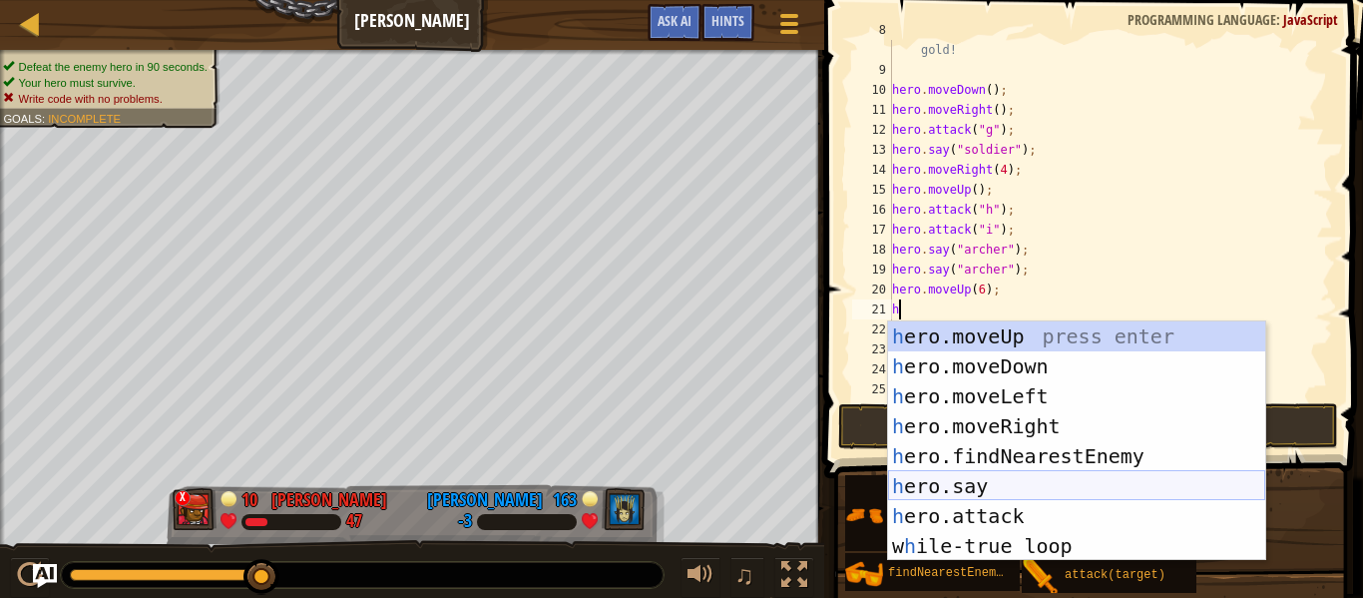
click at [1019, 487] on div "h ero.moveUp press enter h ero.moveDown press enter h ero.moveLeft press enter …" at bounding box center [1076, 470] width 377 height 299
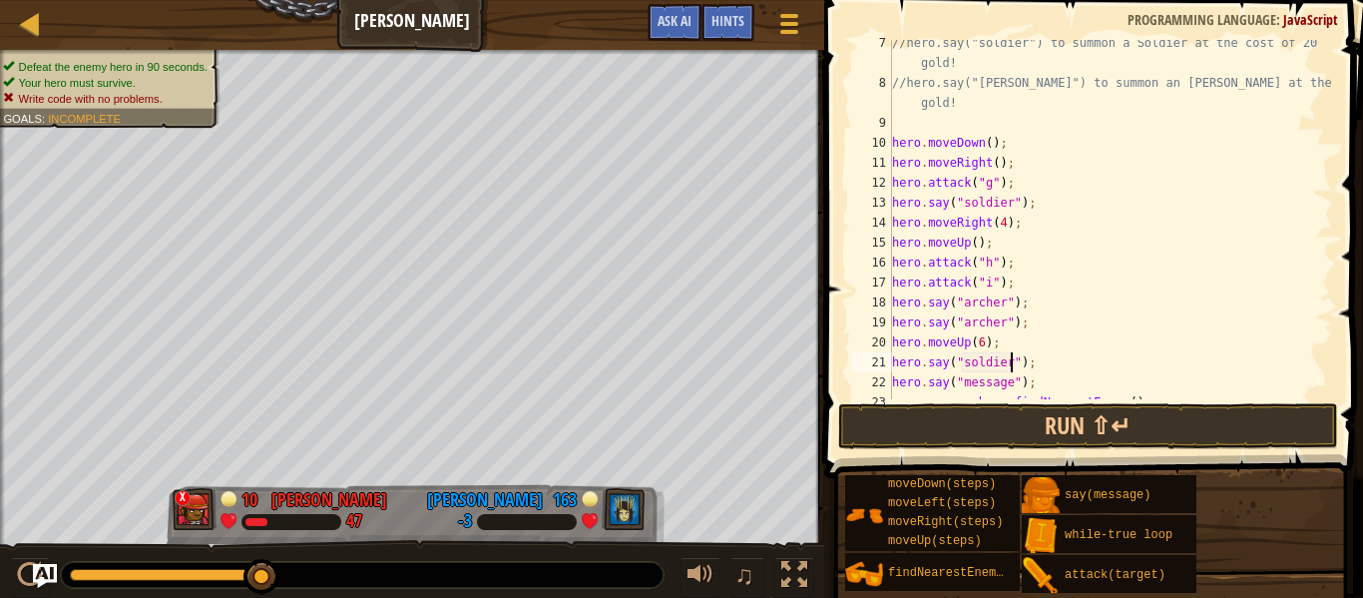
scroll to position [239, 0]
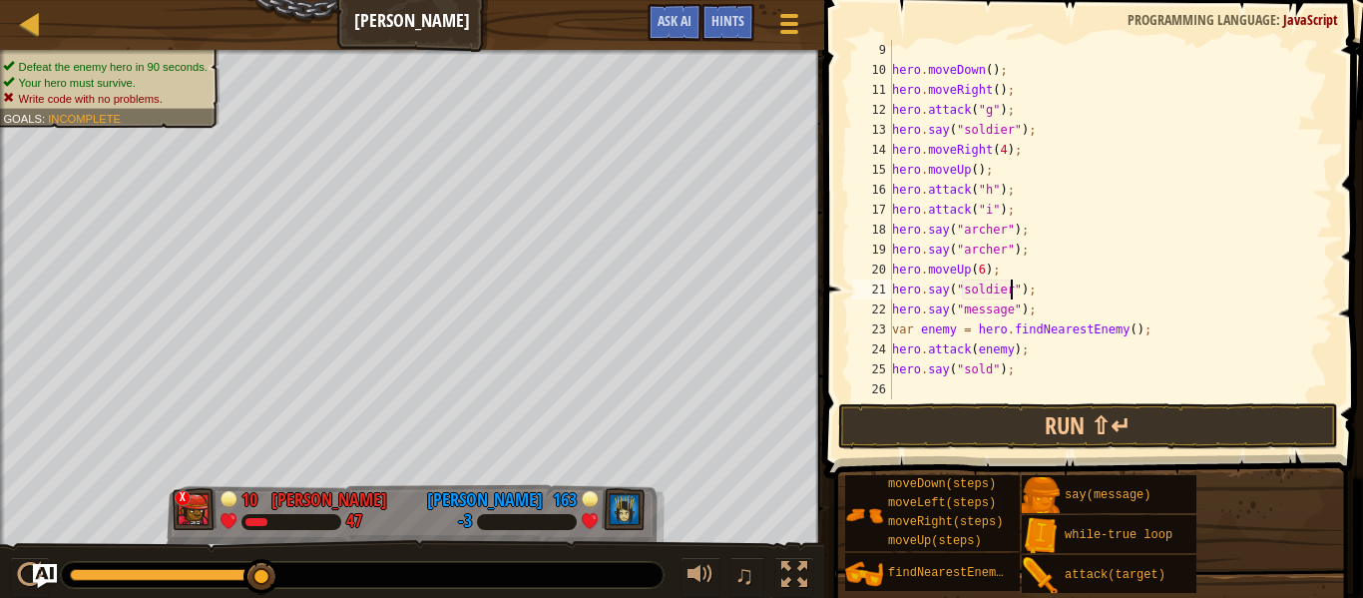
click at [1010, 313] on div "hero . moveDown ( ) ; hero . moveRight ( ) ; hero . attack ( "g" ) ; hero . say…" at bounding box center [1110, 239] width 445 height 399
type textarea "hero.say("soldier");"
click at [1058, 307] on div "hero . moveDown ( ) ; hero . moveRight ( ) ; hero . attack ( "g" ) ; hero . say…" at bounding box center [1110, 239] width 445 height 399
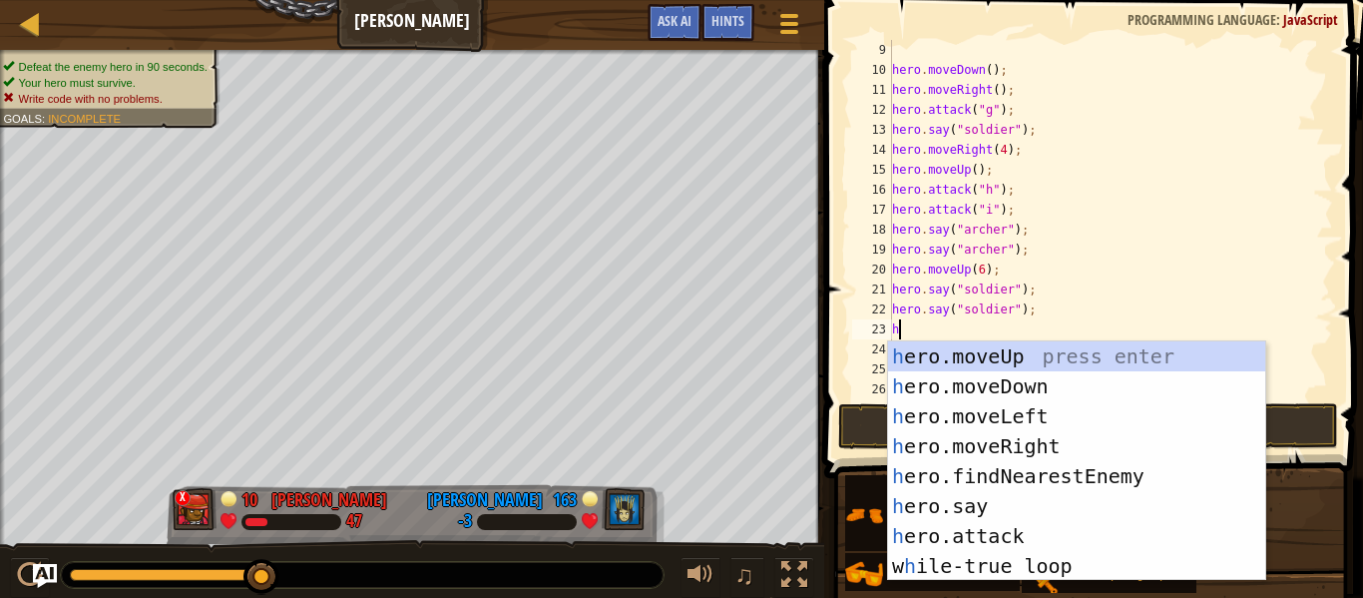
scroll to position [9, 1]
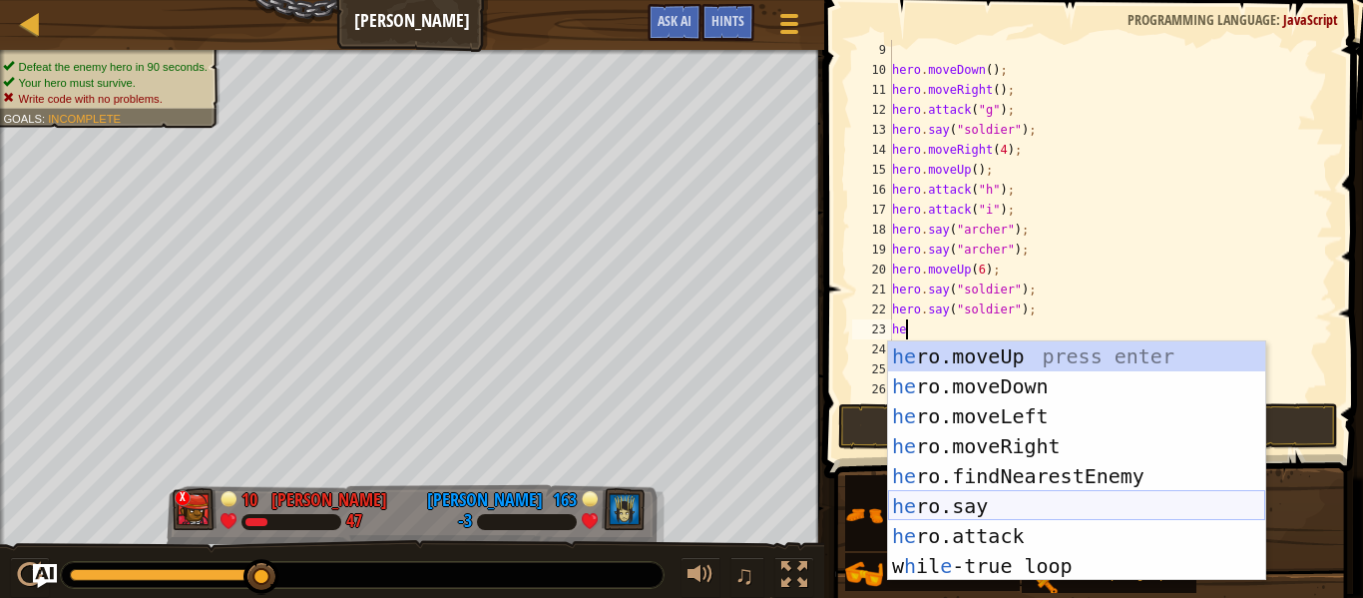
click at [1014, 518] on div "he ro.moveUp press enter he ro.moveDown press enter he ro.moveLeft press enter …" at bounding box center [1076, 490] width 377 height 299
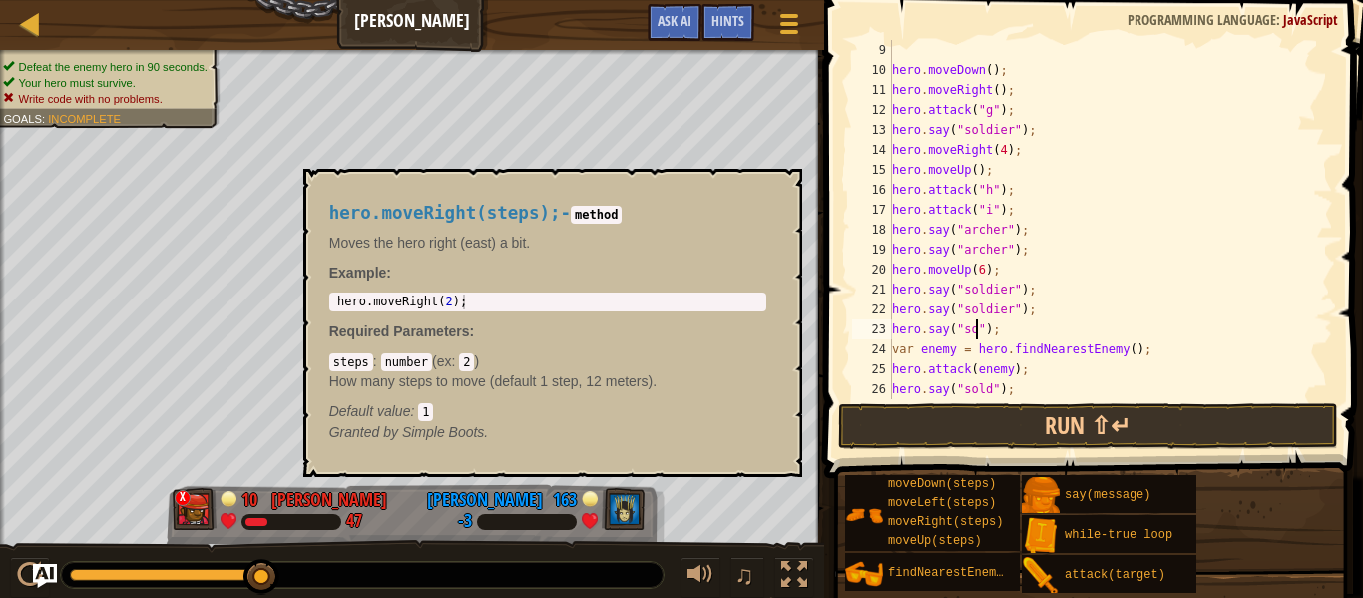
scroll to position [9, 13]
type textarea "hero.say("soldier");"
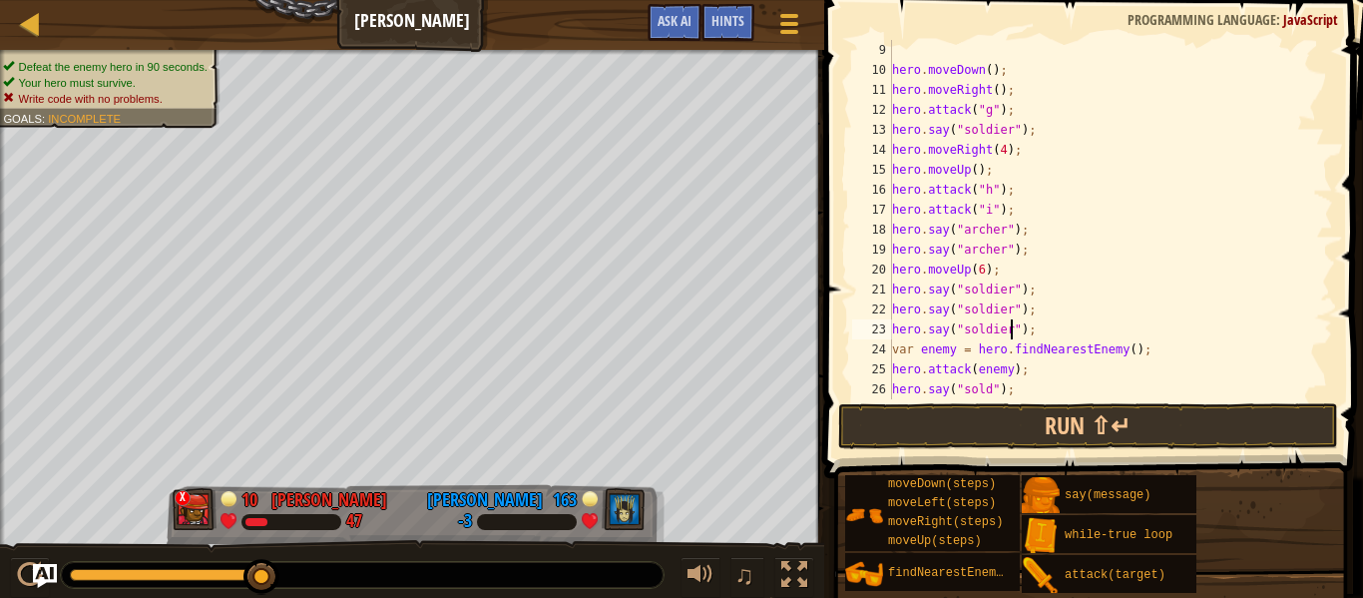
click at [1040, 333] on div "hero . moveDown ( ) ; hero . moveRight ( ) ; hero . attack ( "g" ) ; hero . say…" at bounding box center [1110, 239] width 445 height 399
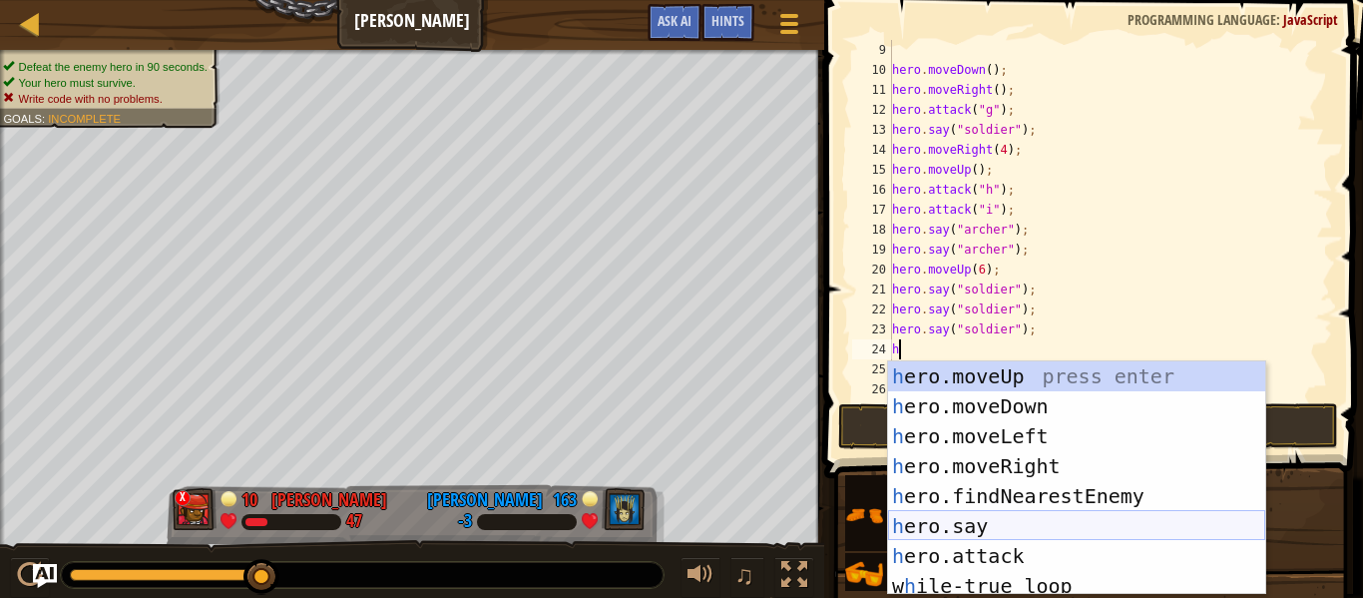
click at [964, 531] on div "h ero.moveUp press enter h ero.moveDown press enter h ero.moveLeft press enter …" at bounding box center [1076, 507] width 377 height 293
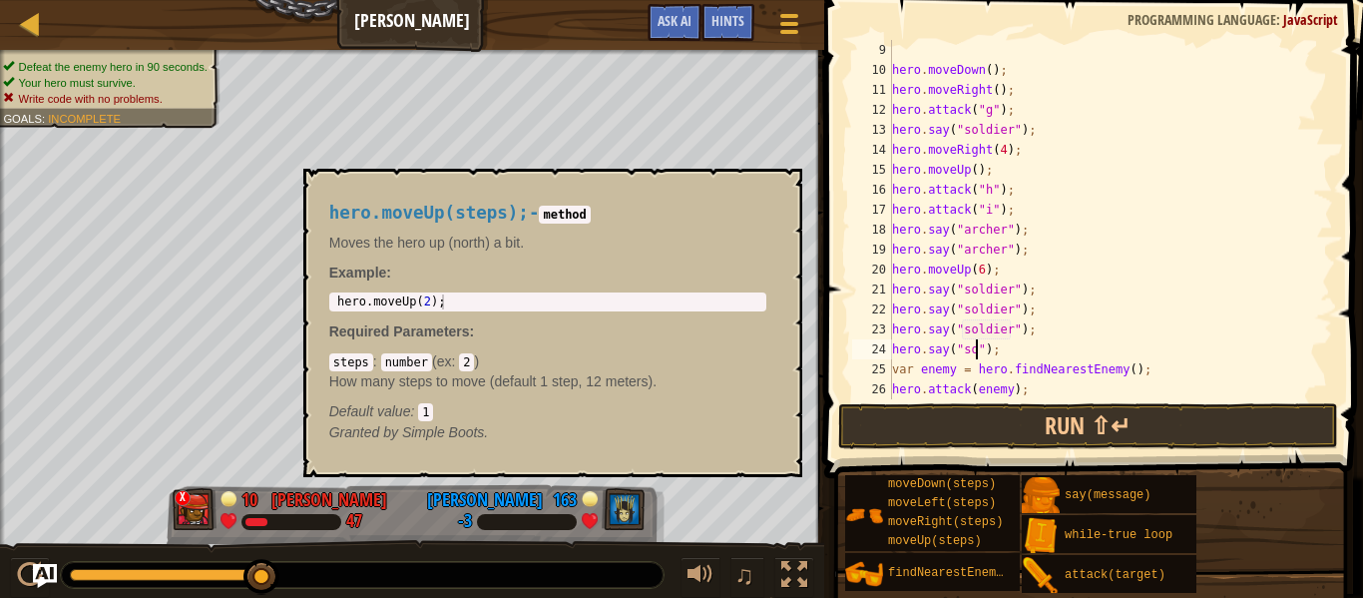
scroll to position [9, 13]
type textarea "hero.say("soldier");"
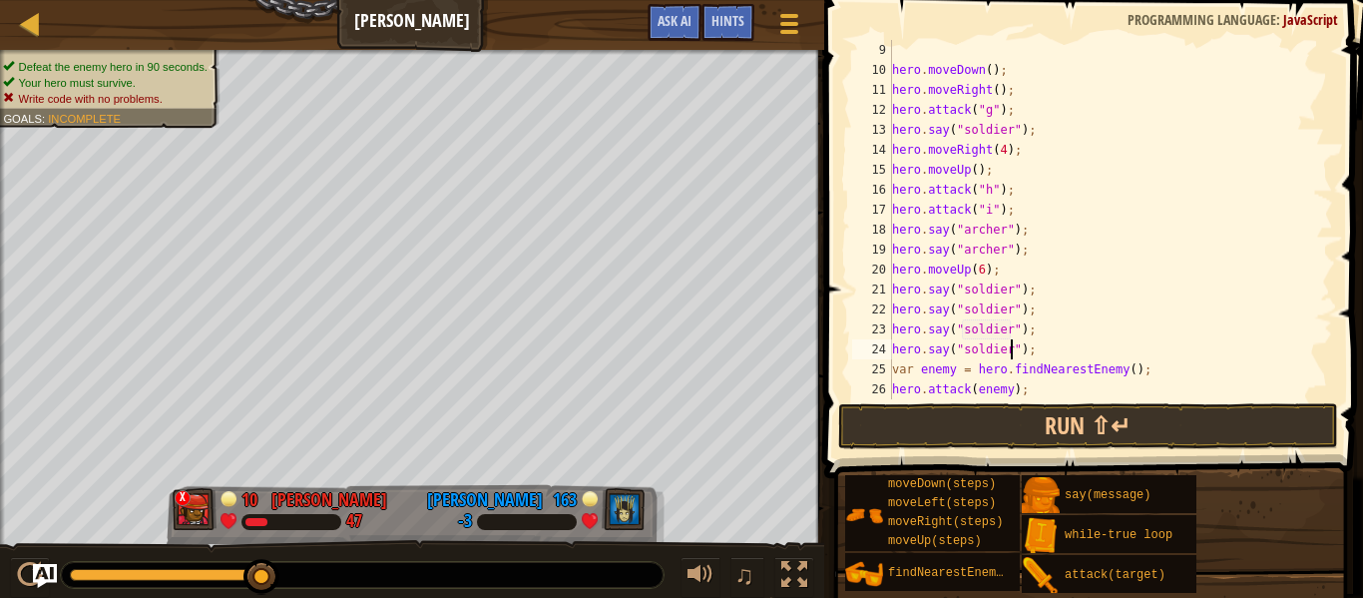
click at [1046, 352] on div "hero . moveDown ( ) ; hero . moveRight ( ) ; hero . attack ( "g" ) ; hero . say…" at bounding box center [1110, 239] width 445 height 399
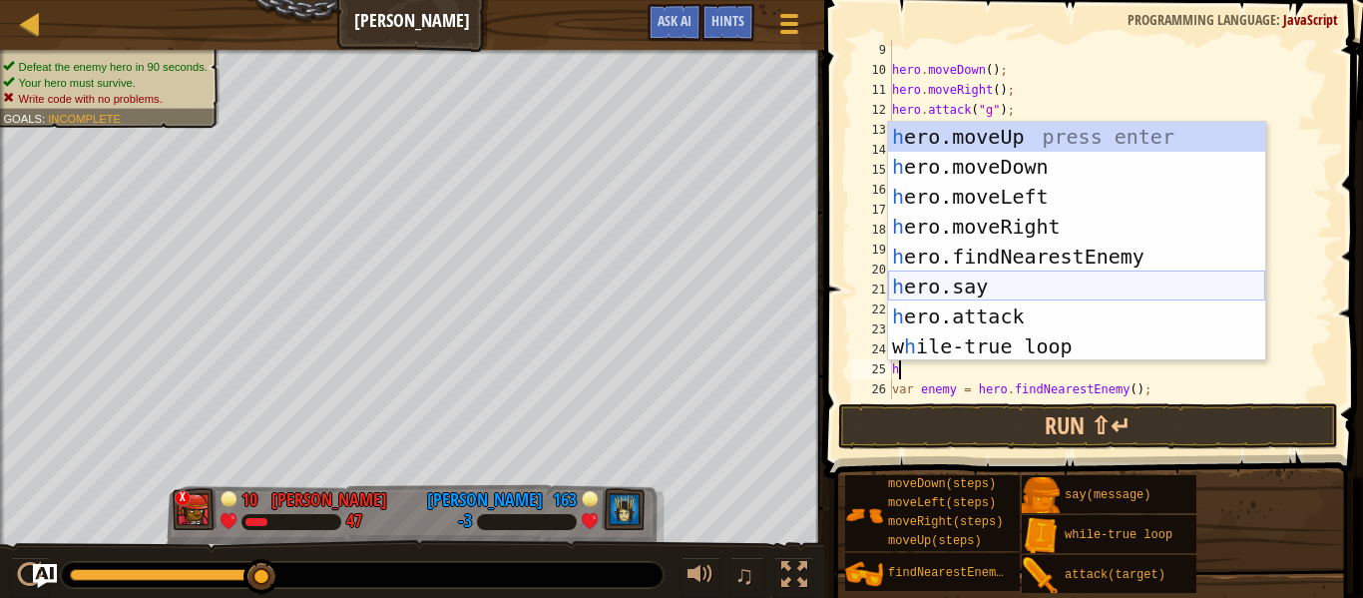
click at [1007, 288] on div "h ero.moveUp press enter h ero.moveDown press enter h ero.moveLeft press enter …" at bounding box center [1076, 271] width 377 height 299
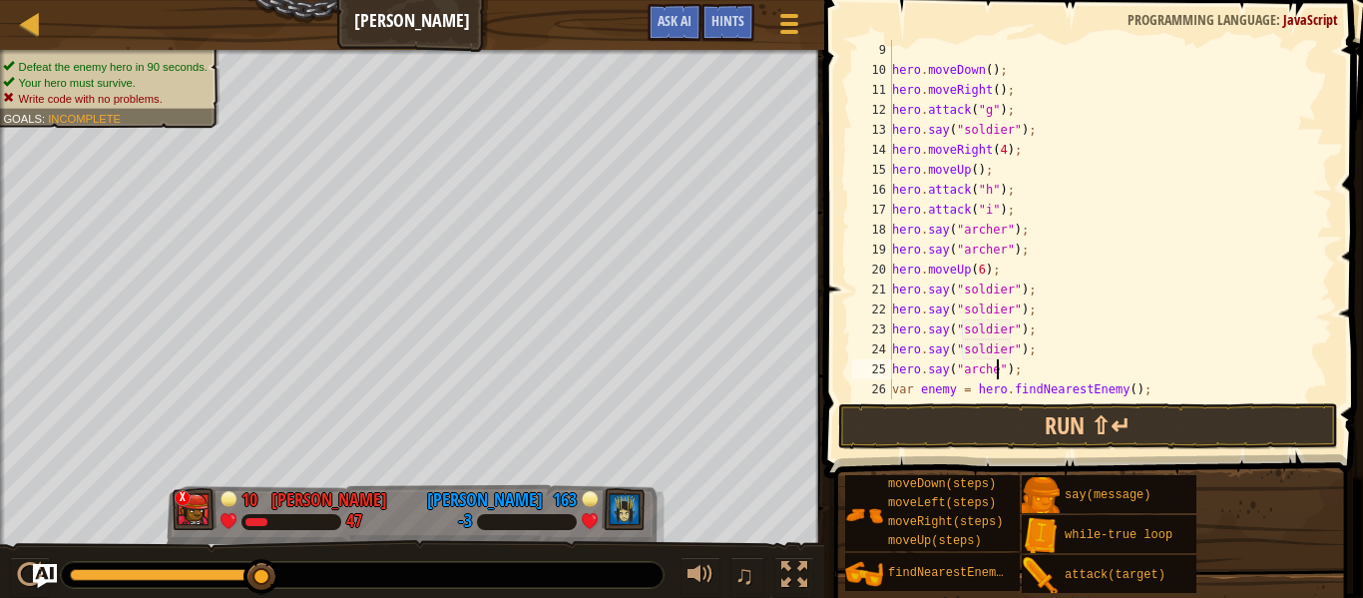
scroll to position [9, 16]
click at [1069, 433] on button "Run ⇧↵" at bounding box center [1088, 426] width 500 height 46
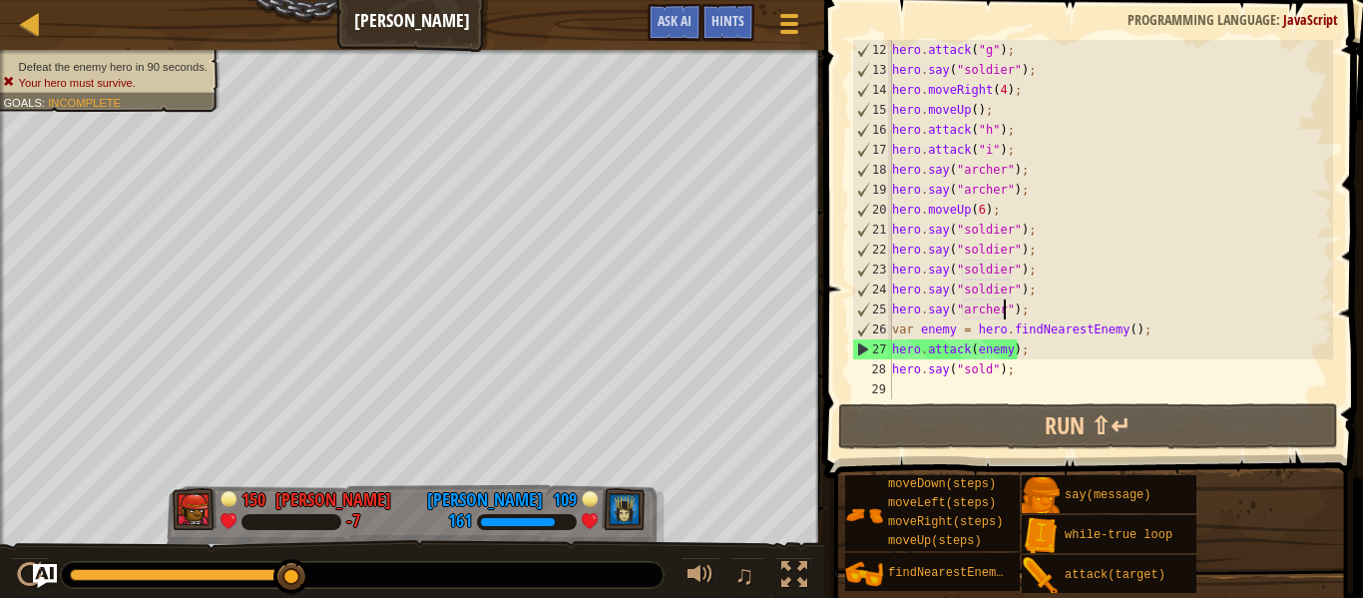
scroll to position [299, 0]
click at [982, 206] on div "hero . attack ( "g" ) ; hero . say ( "soldier" ) ; hero . moveRight ( 4 ) ; her…" at bounding box center [1110, 239] width 445 height 399
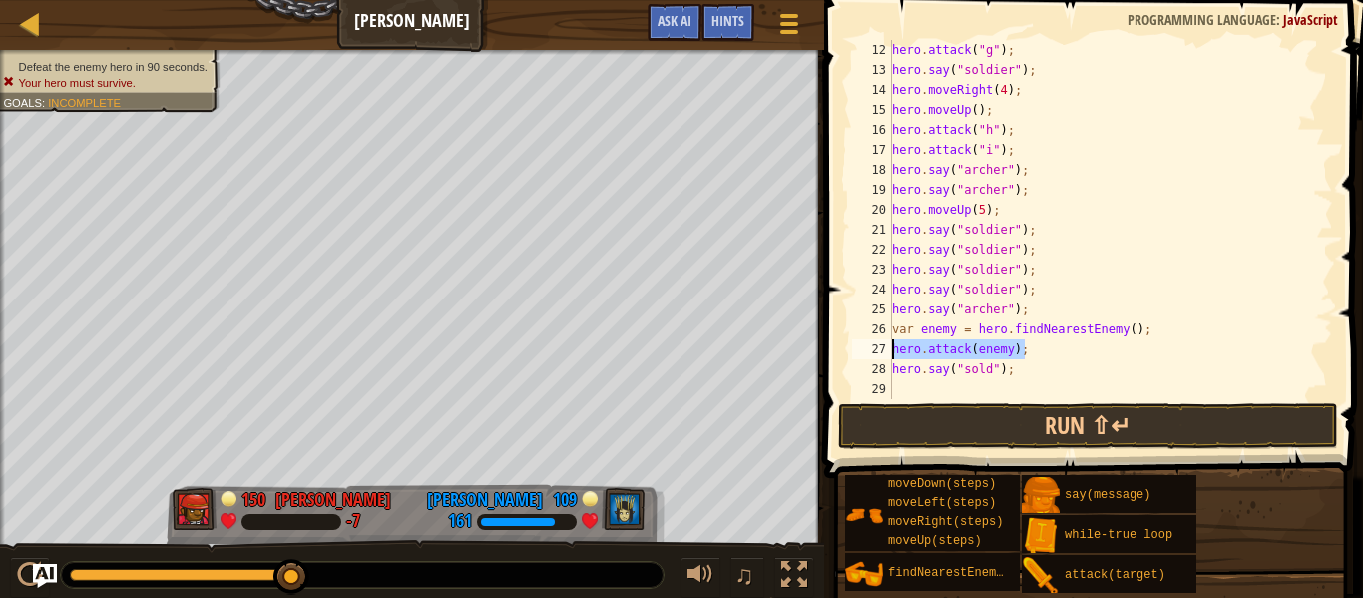
drag, startPoint x: 1152, startPoint y: 339, endPoint x: 886, endPoint y: 346, distance: 265.5
click at [886, 346] on div "hero.moveUp(5); 12 13 14 15 16 17 18 19 20 21 22 23 24 25 26 27 28 29 hero . at…" at bounding box center [1090, 219] width 485 height 359
type textarea "hero.attack(enemy);"
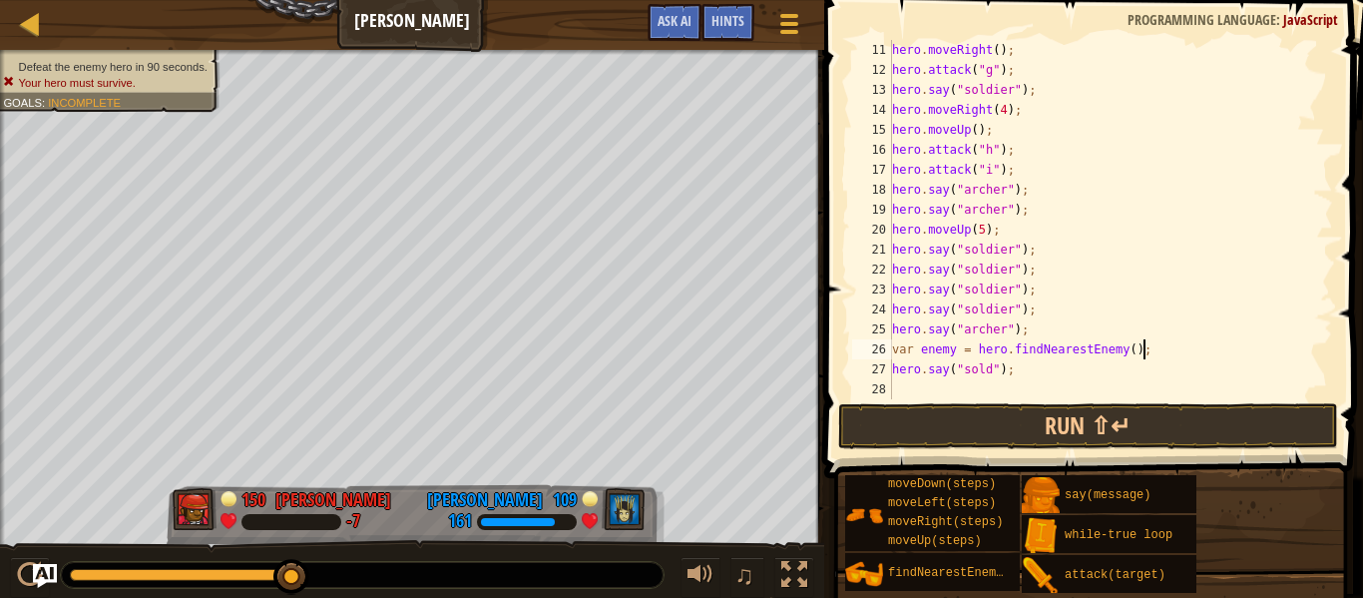
scroll to position [279, 0]
type textarea "v"
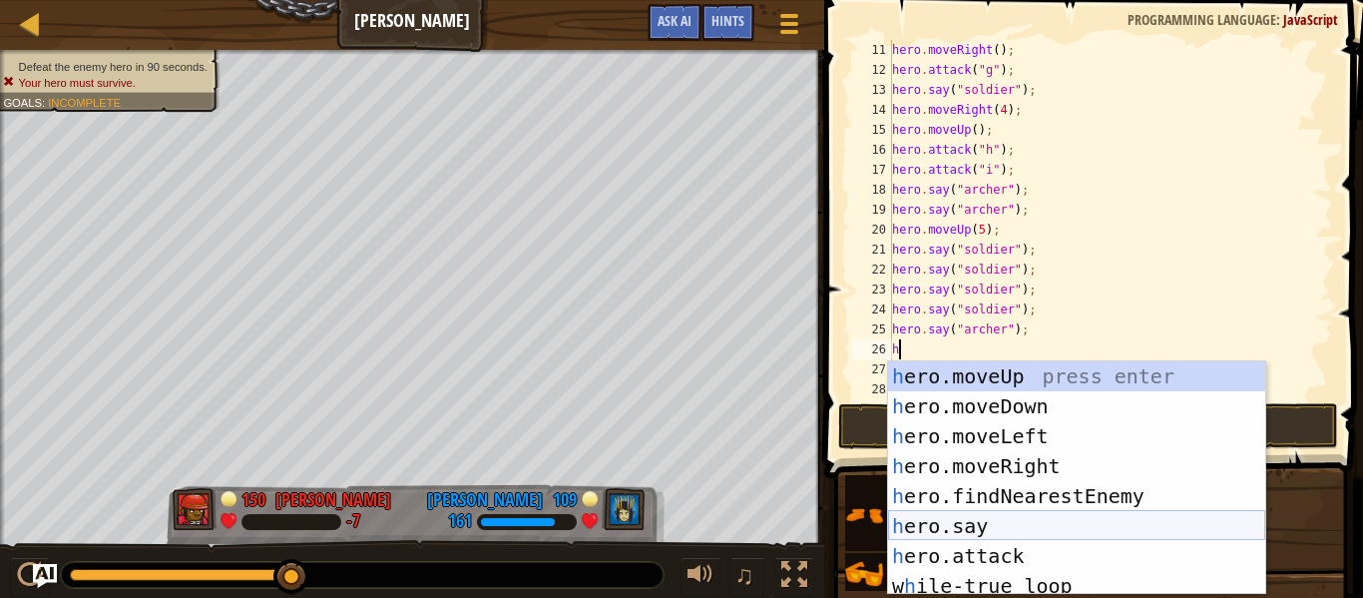
click at [1000, 532] on div "h ero.moveUp press enter h ero.moveDown press enter h ero.moveLeft press enter …" at bounding box center [1076, 507] width 377 height 293
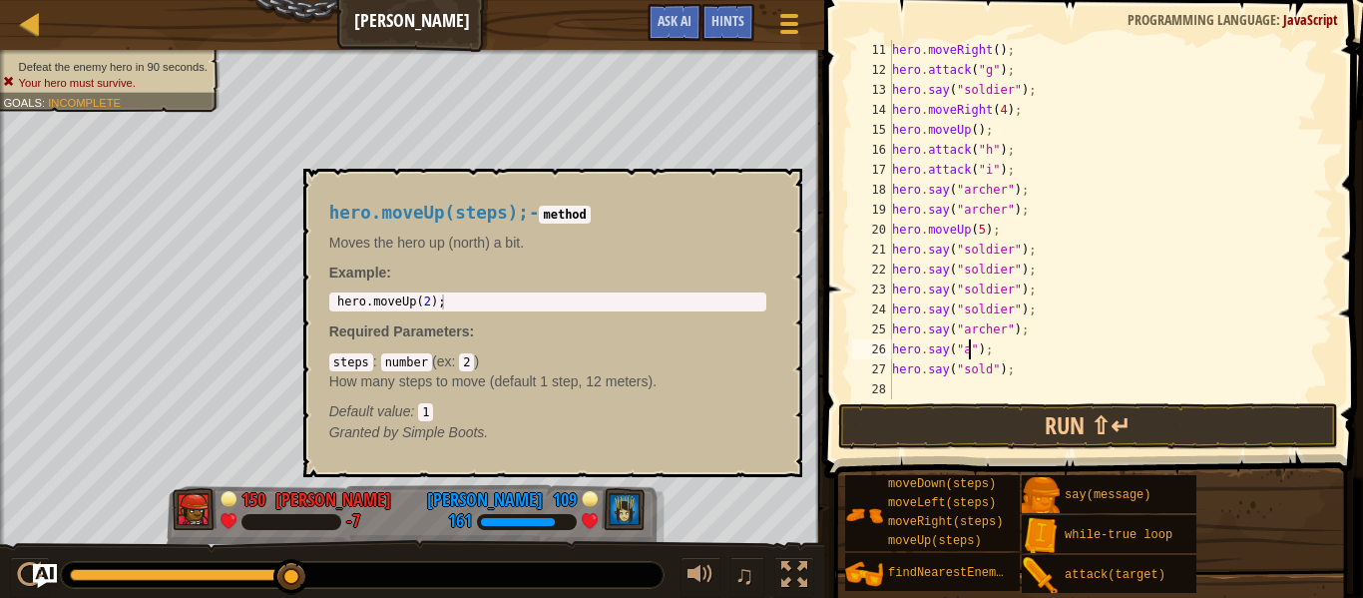
scroll to position [9, 12]
type textarea "hero.say("archer");"
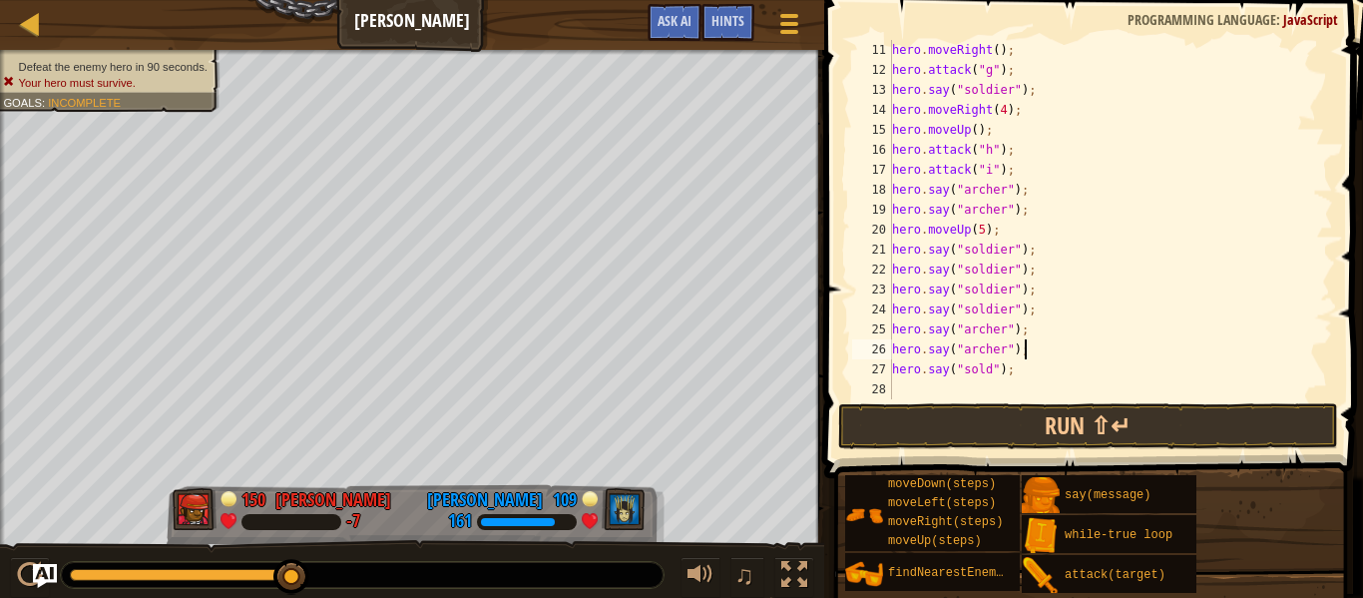
click at [1037, 349] on div "hero . moveRight ( ) ; hero . attack ( "g" ) ; hero . say ( "soldier" ) ; hero …" at bounding box center [1110, 239] width 445 height 399
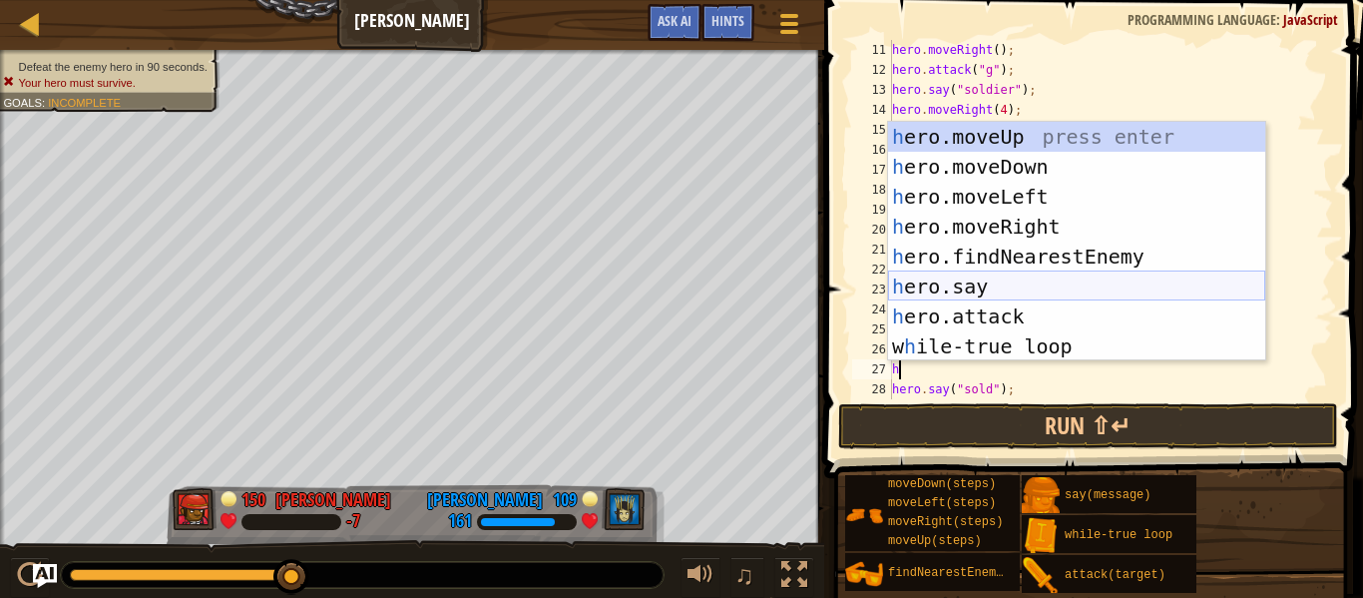
click at [1003, 281] on div "h ero.moveUp press enter h ero.moveDown press enter h ero.moveLeft press enter …" at bounding box center [1076, 271] width 377 height 299
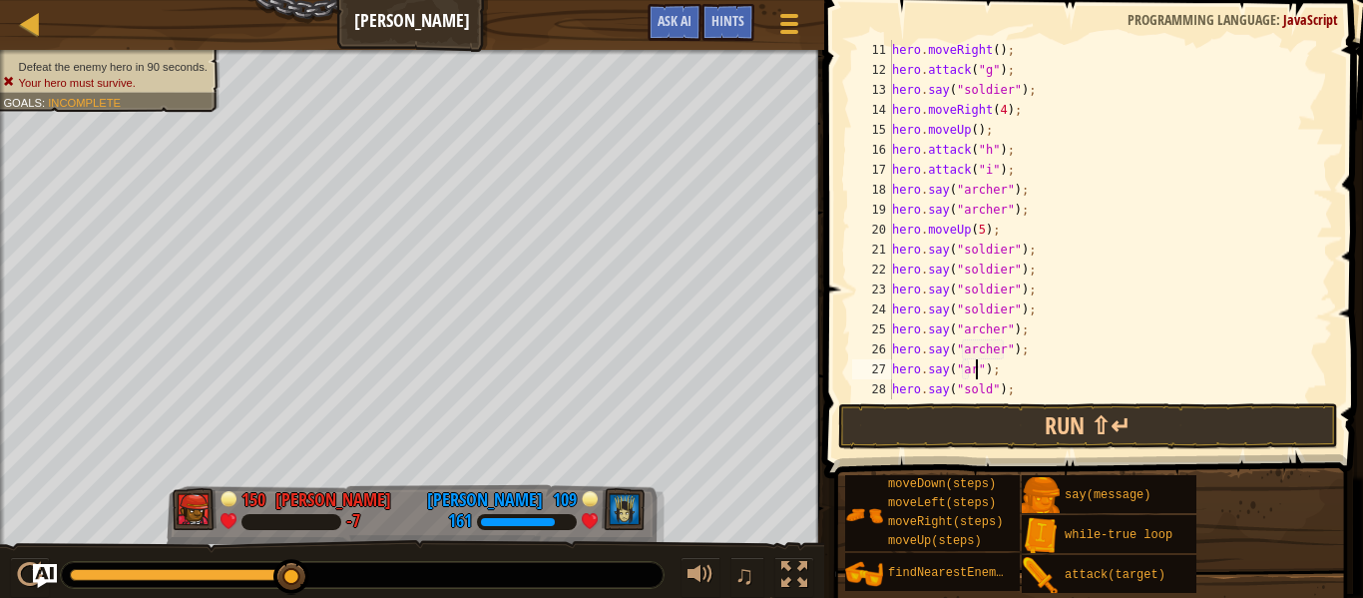
scroll to position [9, 12]
type textarea "hero.say("archer");"
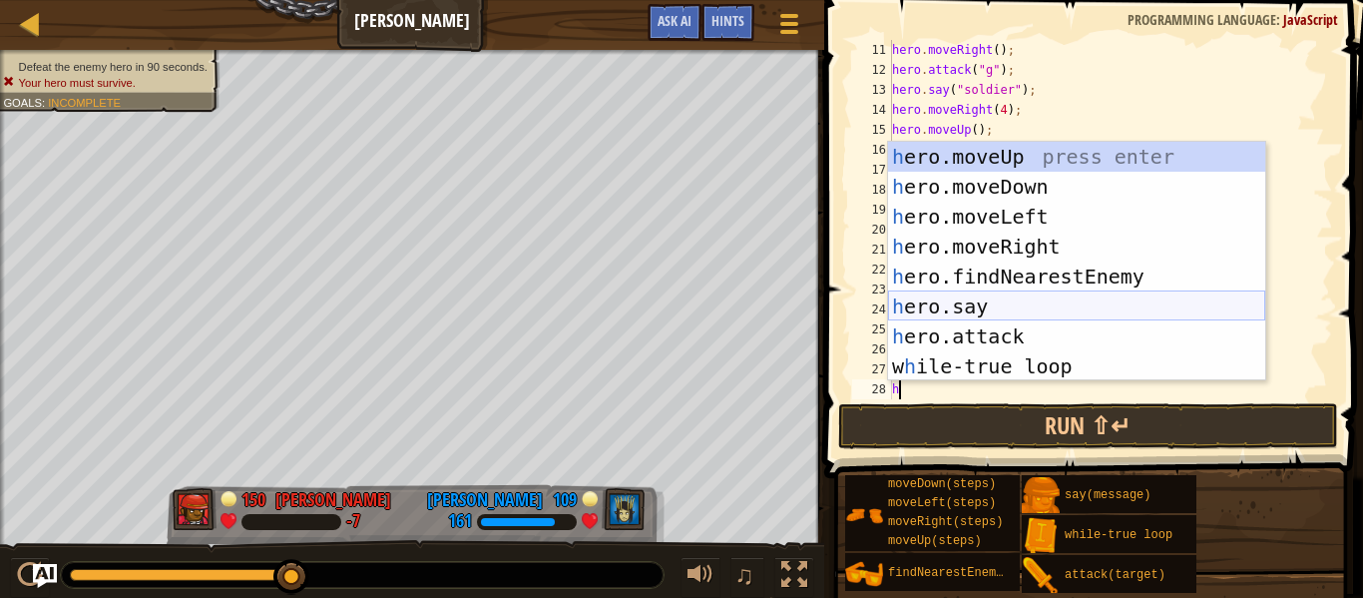
click at [986, 308] on div "h ero.moveUp press enter h ero.moveDown press enter h ero.moveLeft press enter …" at bounding box center [1076, 291] width 377 height 299
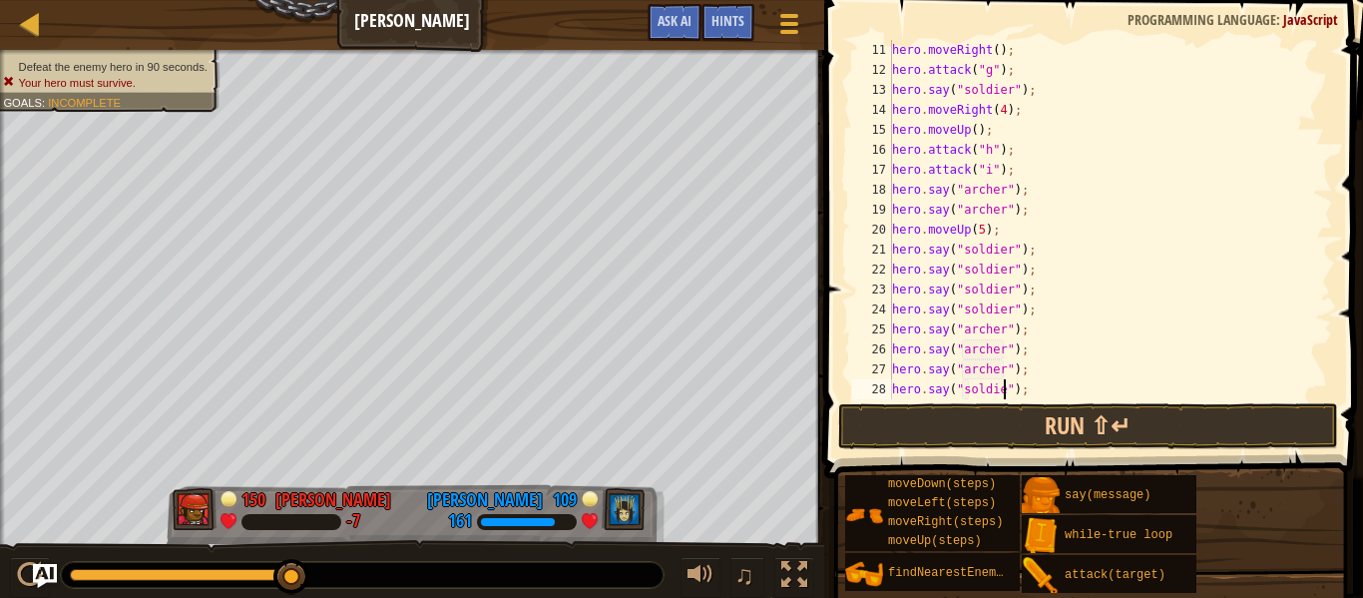
scroll to position [9, 17]
click at [1002, 423] on button "Run ⇧↵" at bounding box center [1088, 426] width 500 height 46
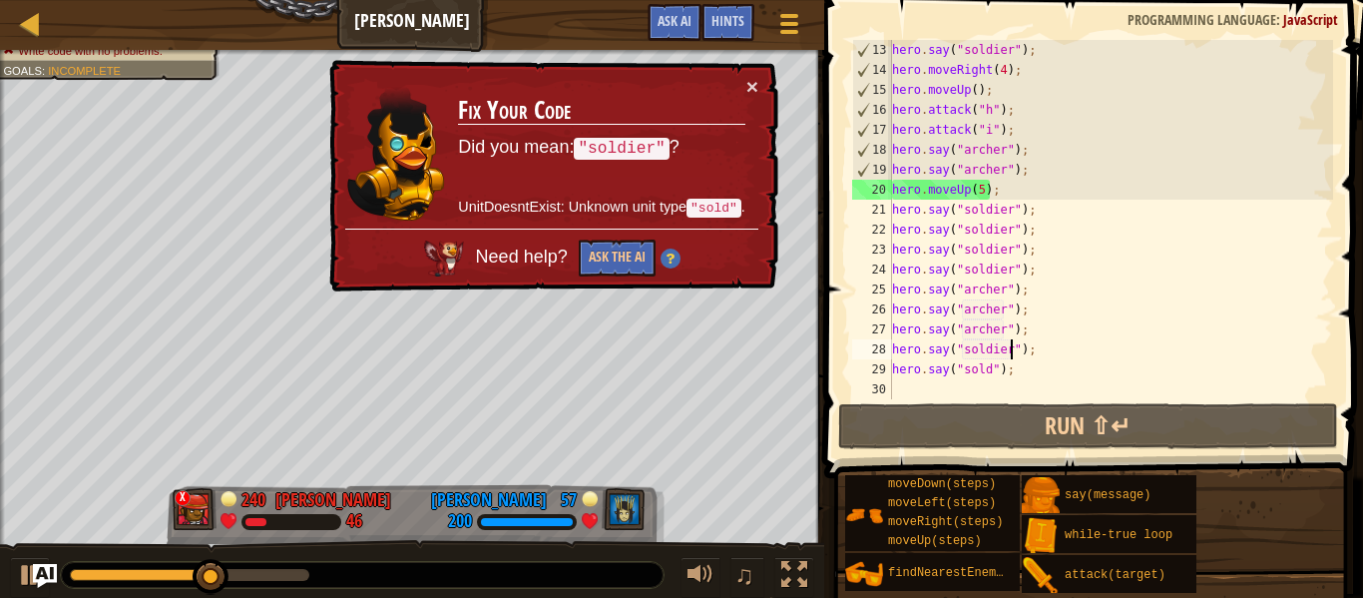
scroll to position [319, 0]
click at [1011, 368] on div "hero . say ( "soldier" ) ; hero . moveRight ( 4 ) ; hero . moveUp ( ) ; hero . …" at bounding box center [1110, 239] width 445 height 399
click at [988, 365] on div "hero . say ( "soldier" ) ; hero . moveRight ( 4 ) ; hero . moveUp ( ) ; hero . …" at bounding box center [1110, 239] width 445 height 399
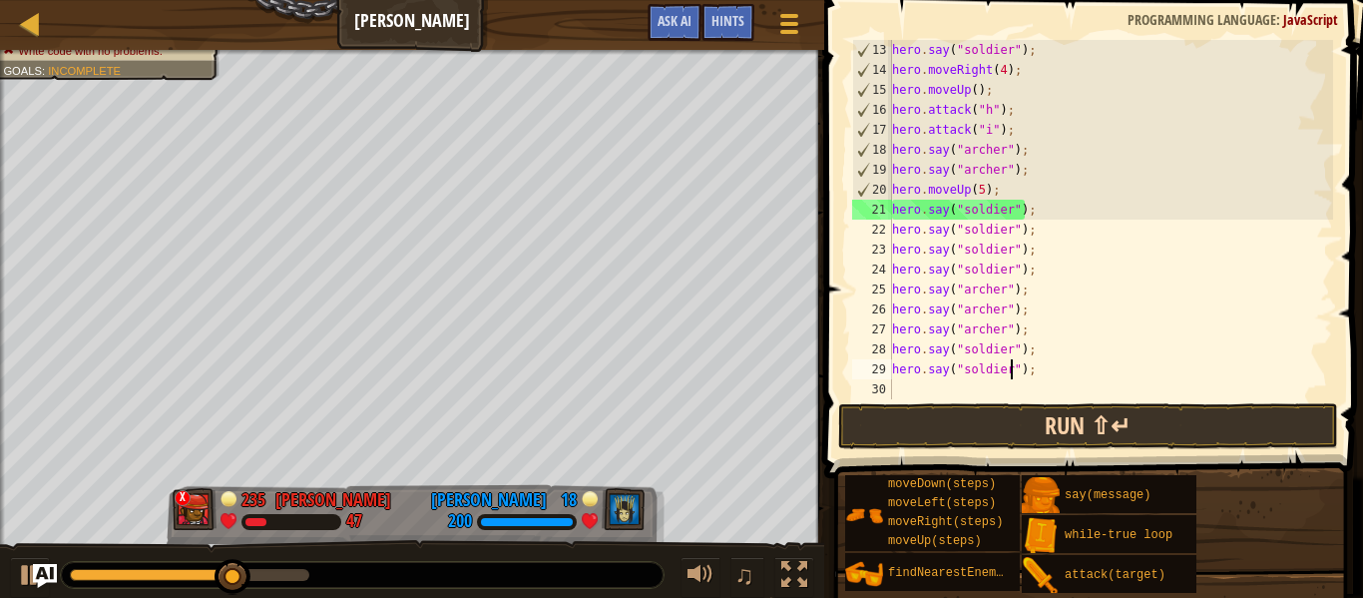
scroll to position [9, 17]
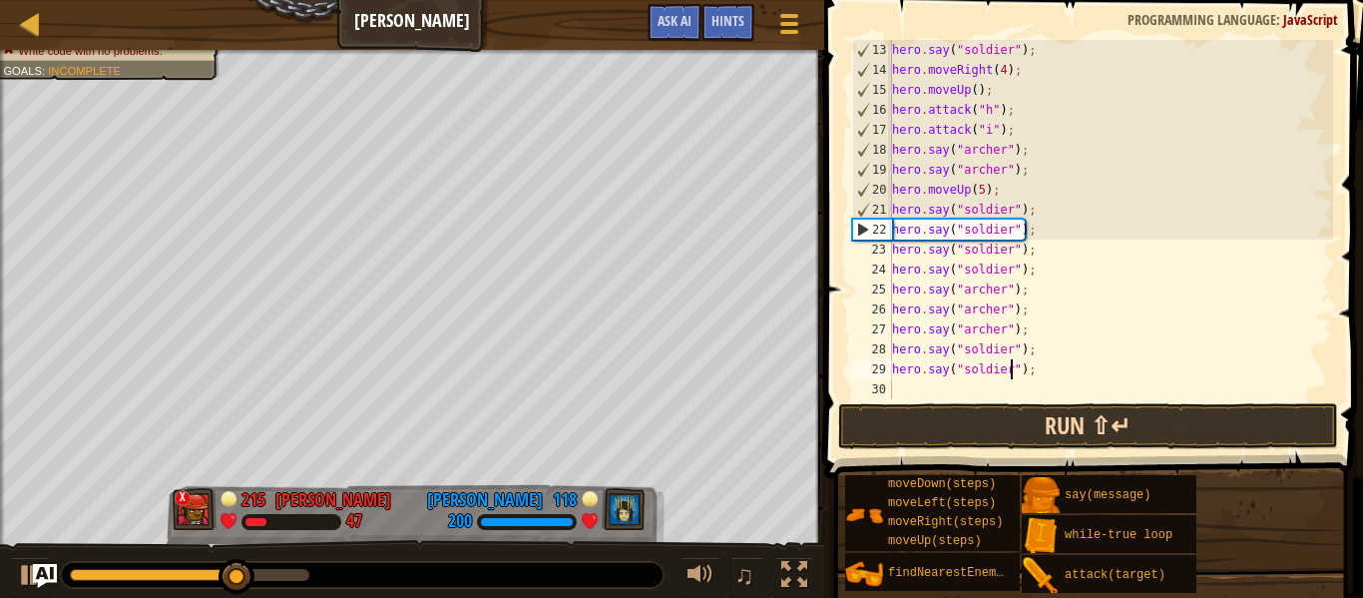
type textarea "hero.say("soldier");"
click at [1046, 432] on button "Run ⇧↵" at bounding box center [1088, 426] width 500 height 46
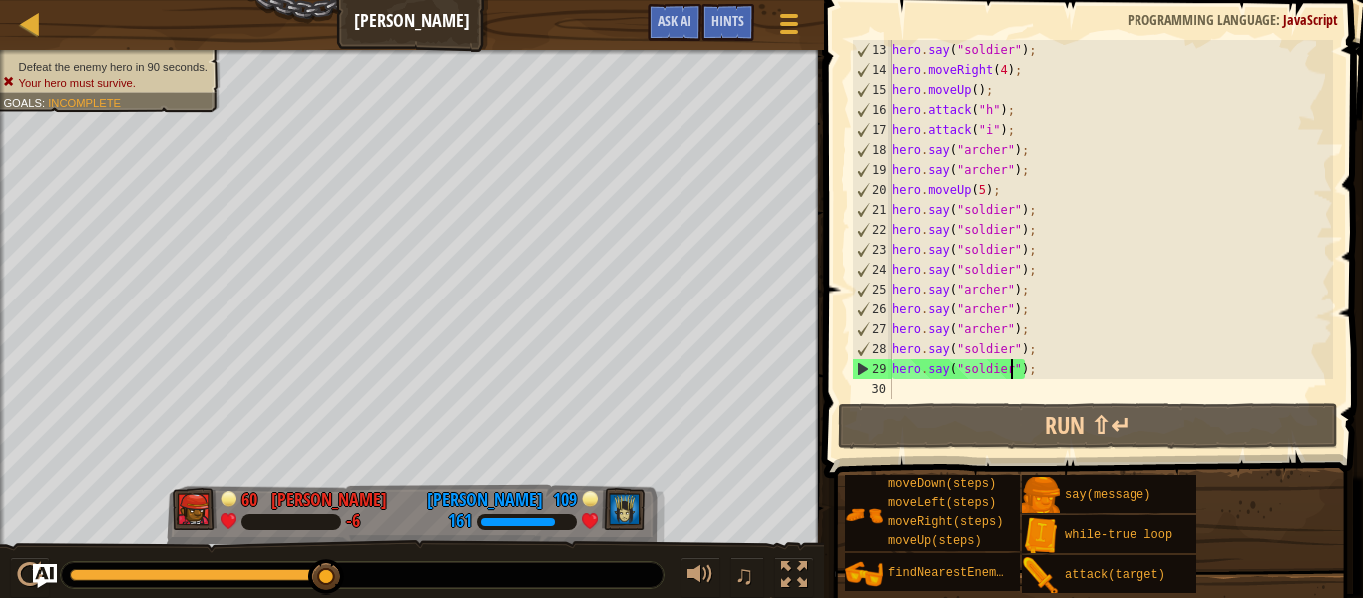
click at [969, 390] on div "hero . say ( "soldier" ) ; hero . moveRight ( 4 ) ; hero . moveUp ( ) ; hero . …" at bounding box center [1110, 239] width 445 height 399
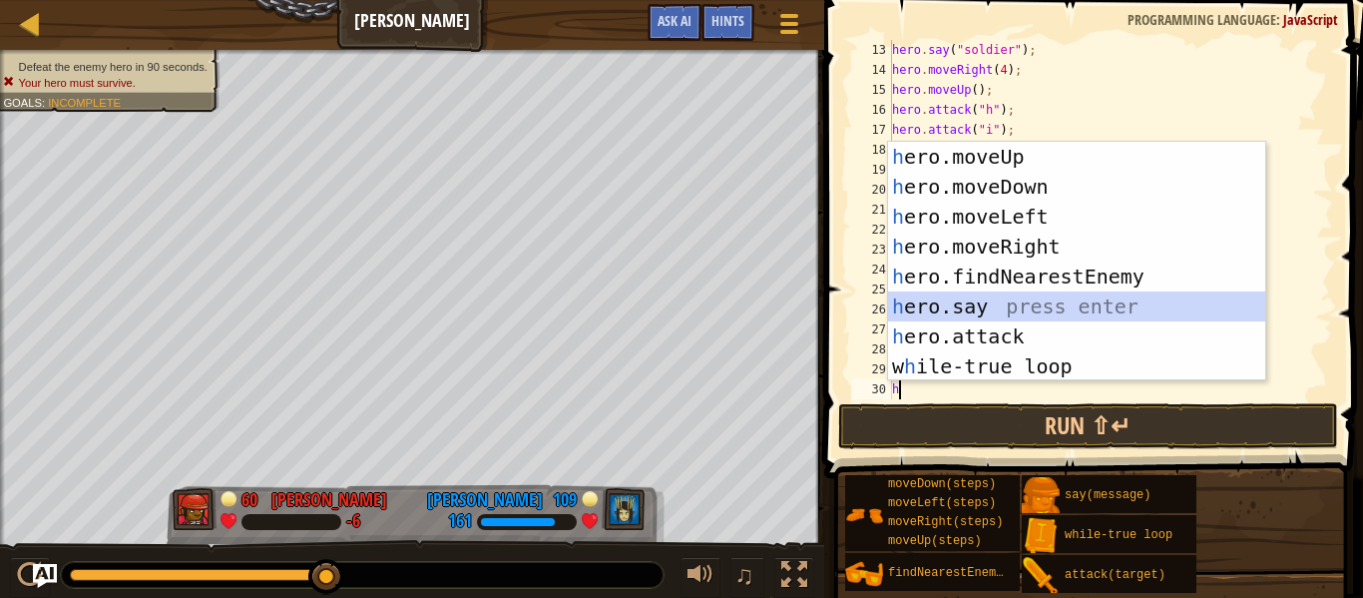
click at [949, 305] on div "h ero.moveUp press enter h ero.moveDown press enter h ero.moveLeft press enter …" at bounding box center [1076, 291] width 377 height 299
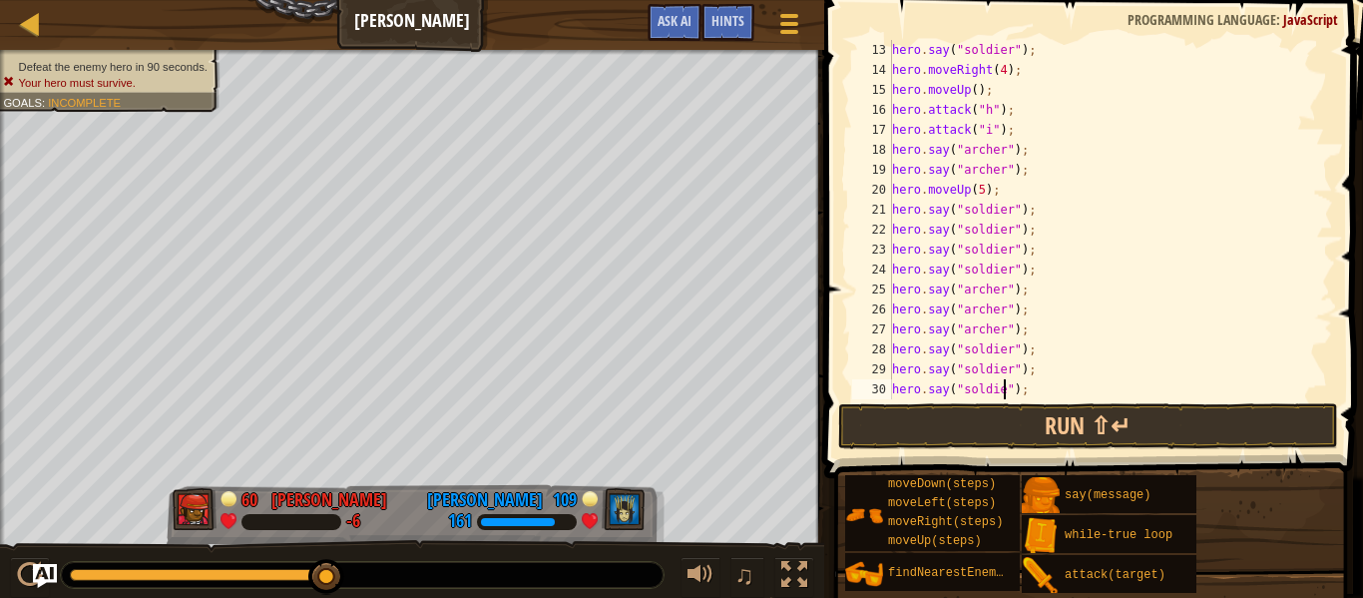
type textarea "hero.say("soldier");"
click at [958, 389] on div "hero . moveRight ( 4 ) ; hero . moveUp ( ) ; hero . attack ( "h" ) ; hero . att…" at bounding box center [1110, 239] width 445 height 399
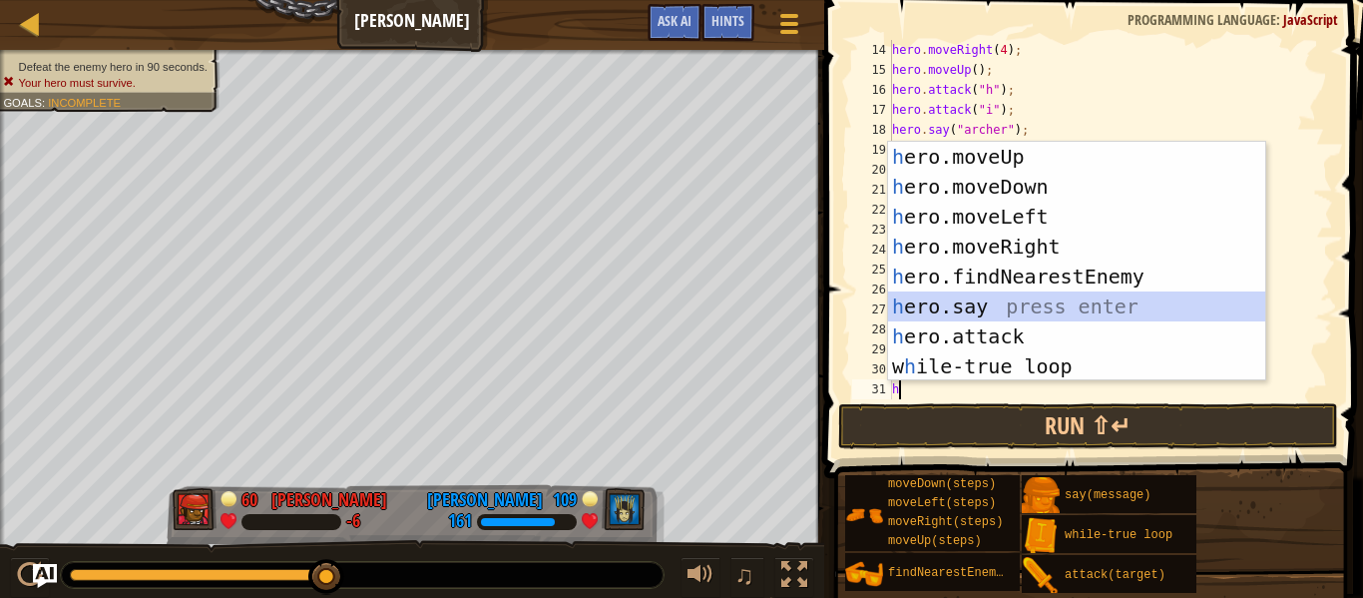
click at [954, 305] on div "h ero.moveUp press enter h ero.moveDown press enter h ero.moveLeft press enter …" at bounding box center [1076, 291] width 377 height 299
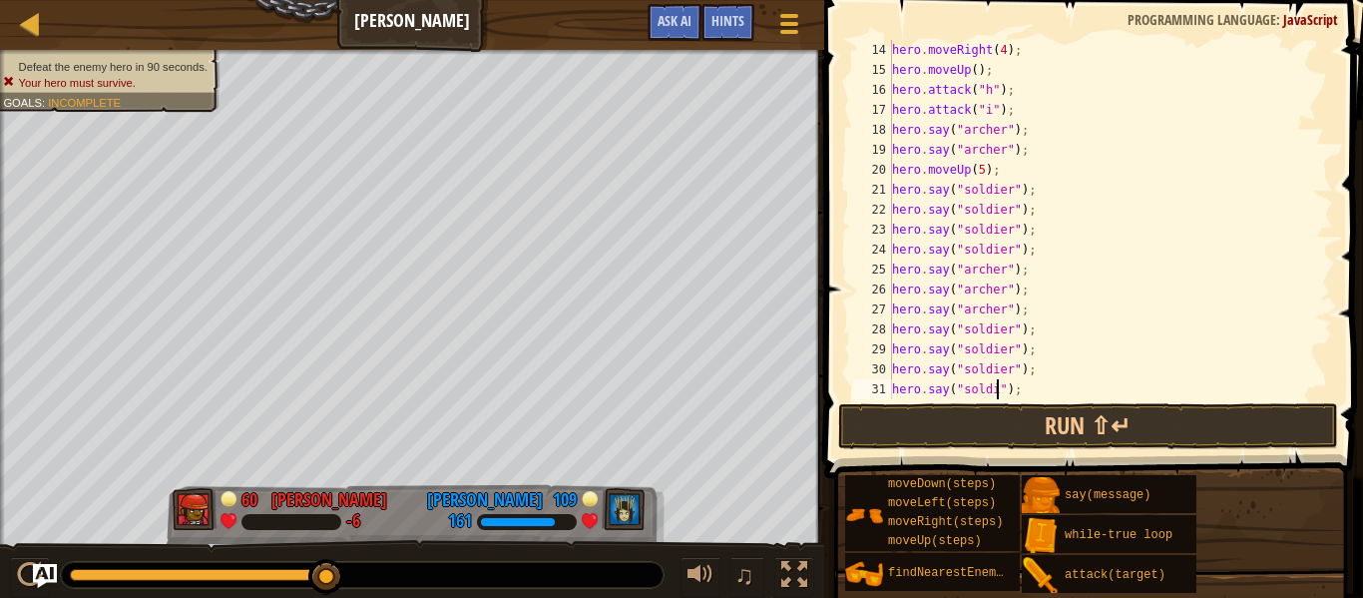
type textarea "hero.say("soldier");"
click at [897, 392] on div "hero . moveUp ( ) ; hero . attack ( "h" ) ; hero . attack ( "i" ) ; hero . say …" at bounding box center [1110, 239] width 445 height 399
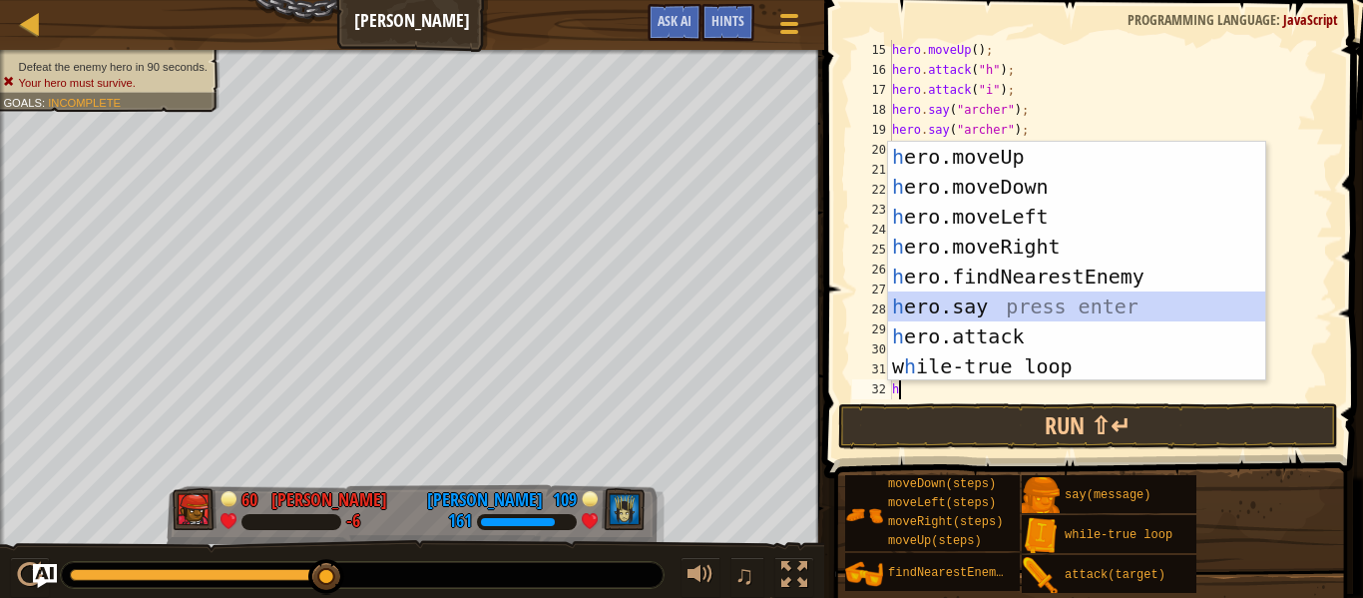
click at [952, 300] on div "h ero.moveUp press enter h ero.moveDown press enter h ero.moveLeft press enter …" at bounding box center [1076, 291] width 377 height 299
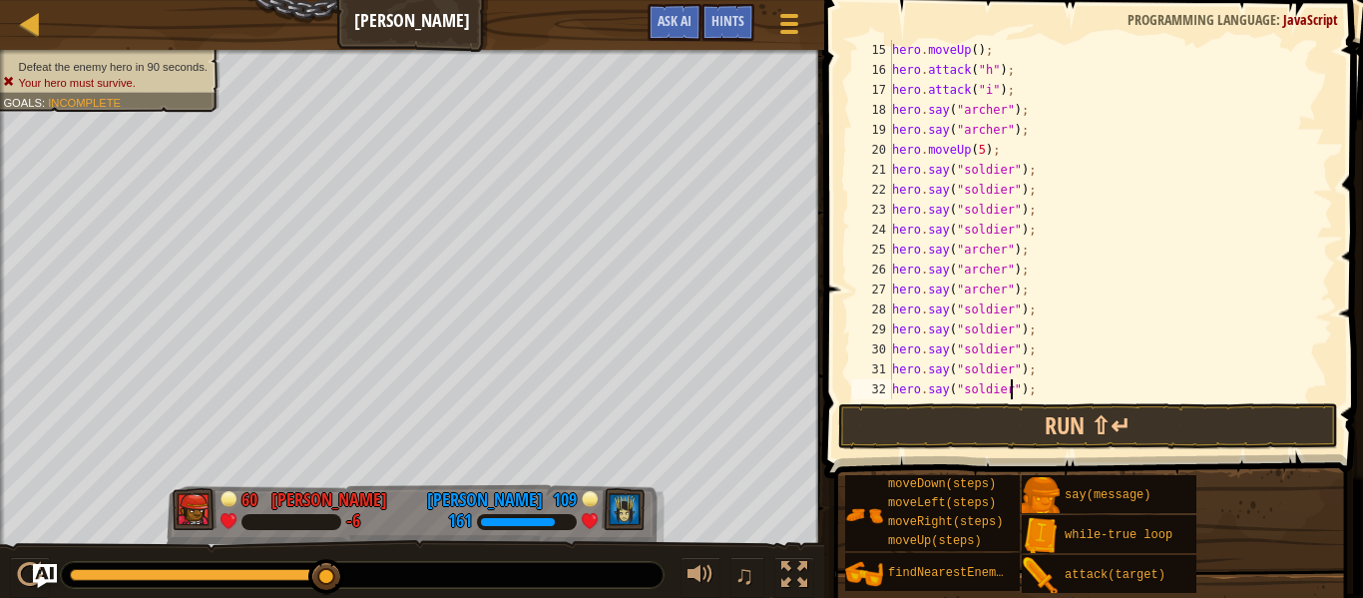
scroll to position [9, 17]
type textarea "hero.say("soldier");"
click at [1042, 415] on button "Run ⇧↵" at bounding box center [1088, 426] width 500 height 46
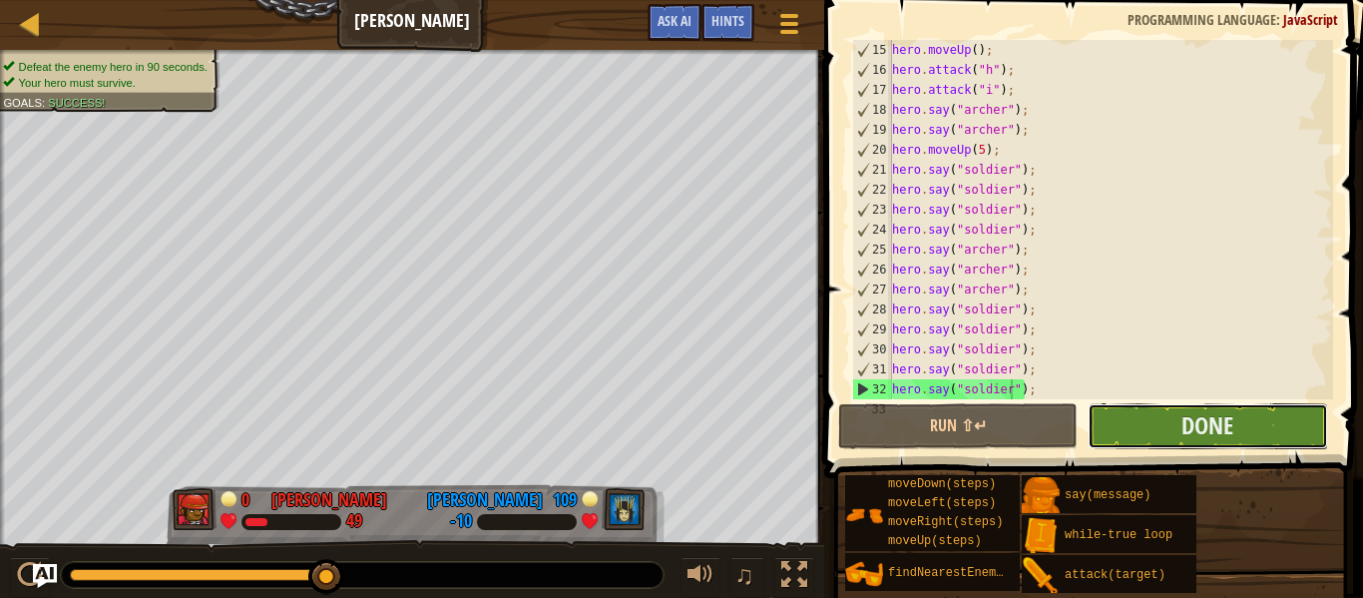
click at [1156, 429] on button "Done" at bounding box center [1207, 426] width 239 height 46
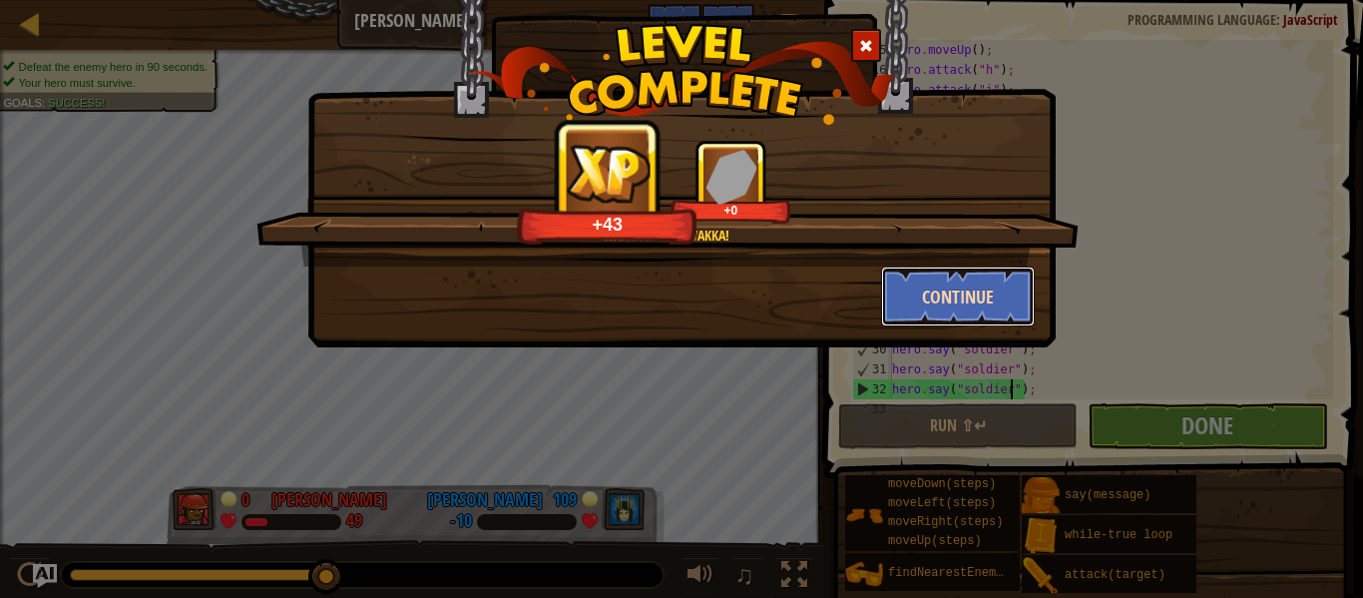
click at [926, 292] on button "Continue" at bounding box center [958, 296] width 155 height 60
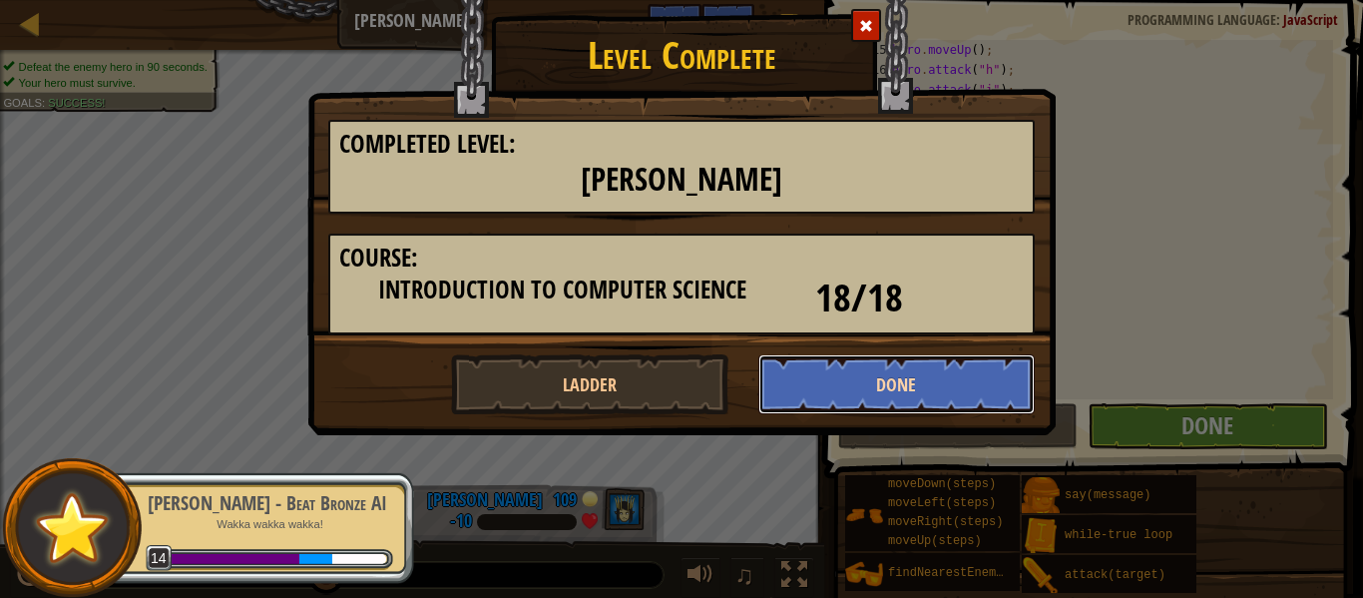
click at [926, 360] on button "Done" at bounding box center [896, 384] width 277 height 60
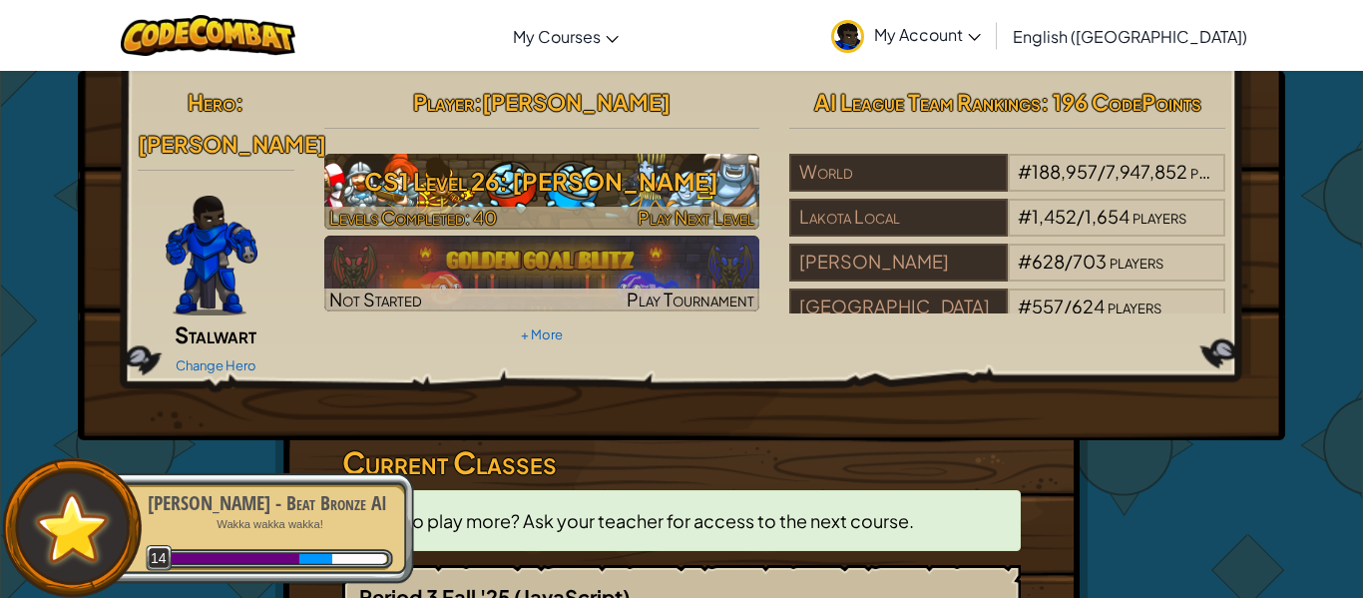
click at [673, 168] on h3 "CS1 Level 26: Wakka Maul" at bounding box center [542, 181] width 436 height 45
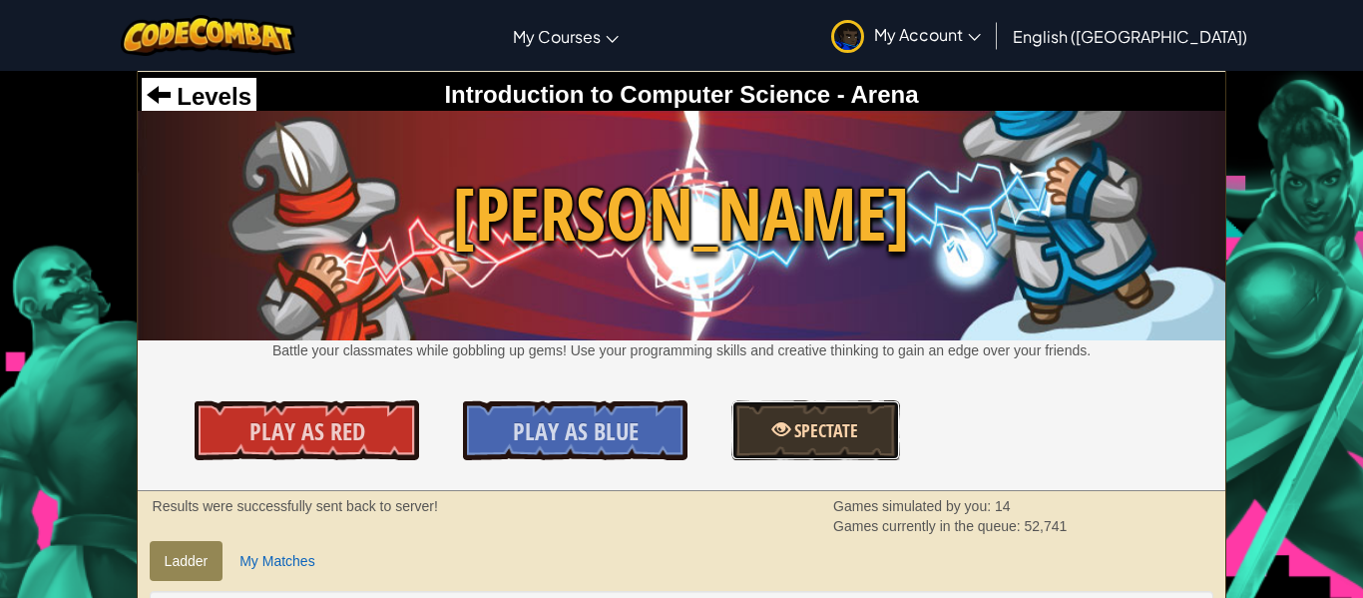
click at [807, 423] on span "Spectate" at bounding box center [824, 430] width 68 height 25
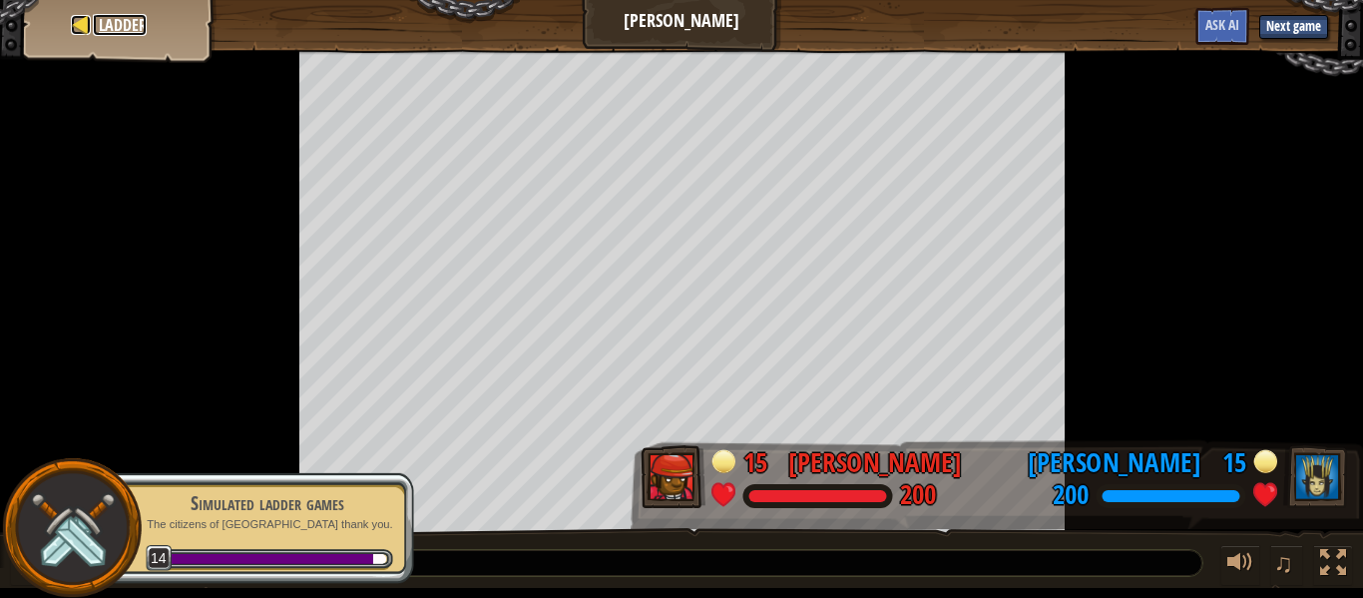
click at [74, 26] on div at bounding box center [81, 25] width 20 height 20
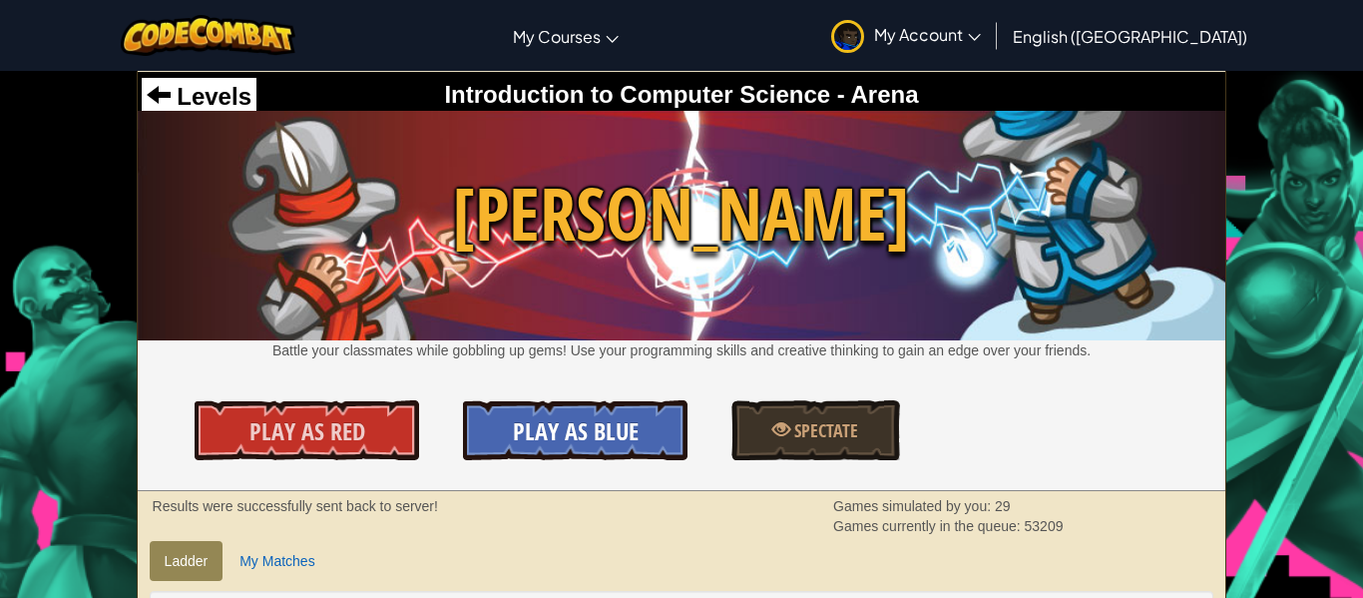
click at [502, 449] on link "Play As Blue" at bounding box center [575, 430] width 224 height 60
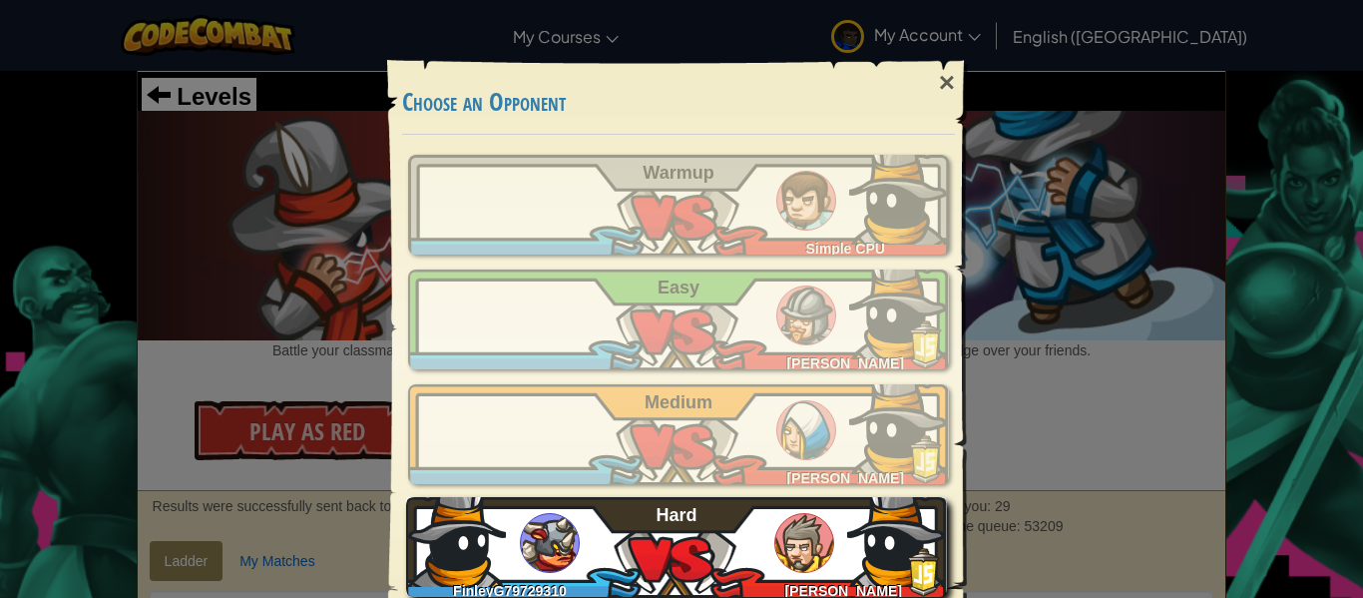
click at [780, 566] on div "FinleyG79729310 Raymond Gurung Hard" at bounding box center [676, 547] width 541 height 100
